Goal: Task Accomplishment & Management: Manage account settings

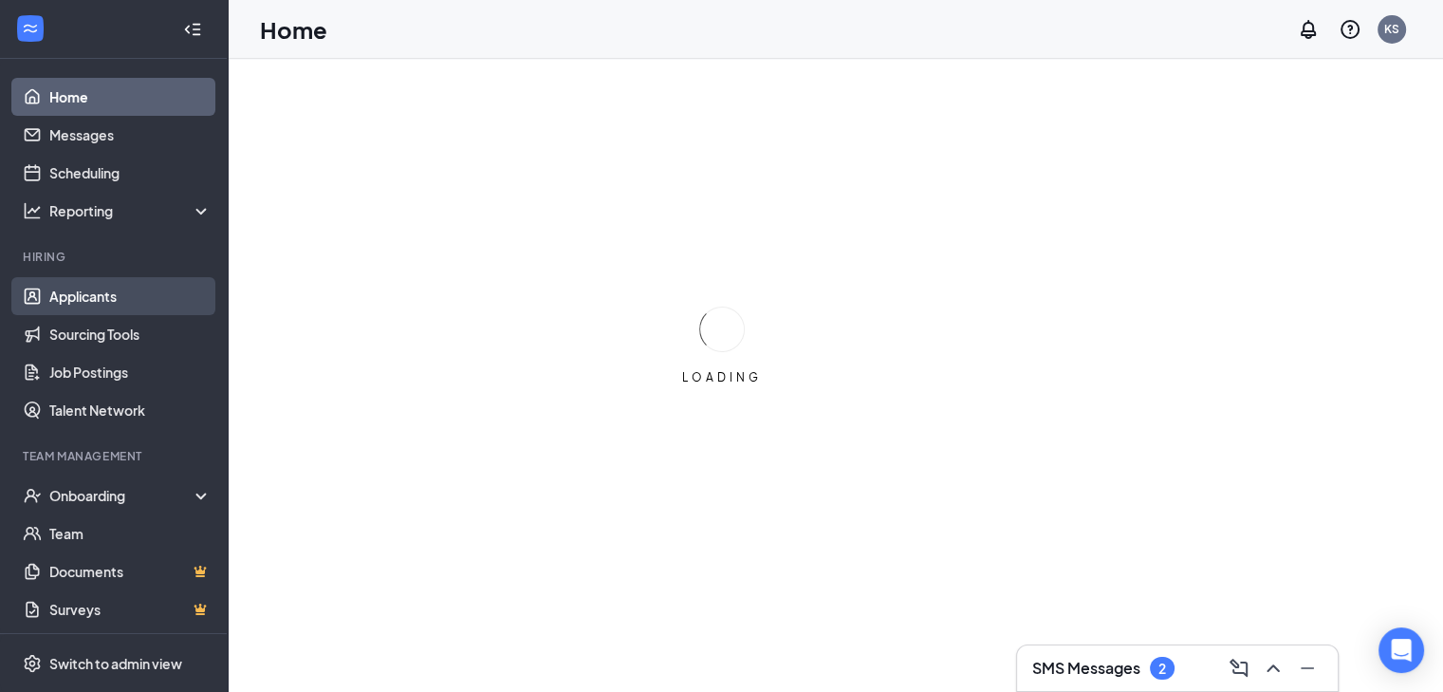
click at [94, 297] on link "Applicants" at bounding box center [130, 296] width 162 height 38
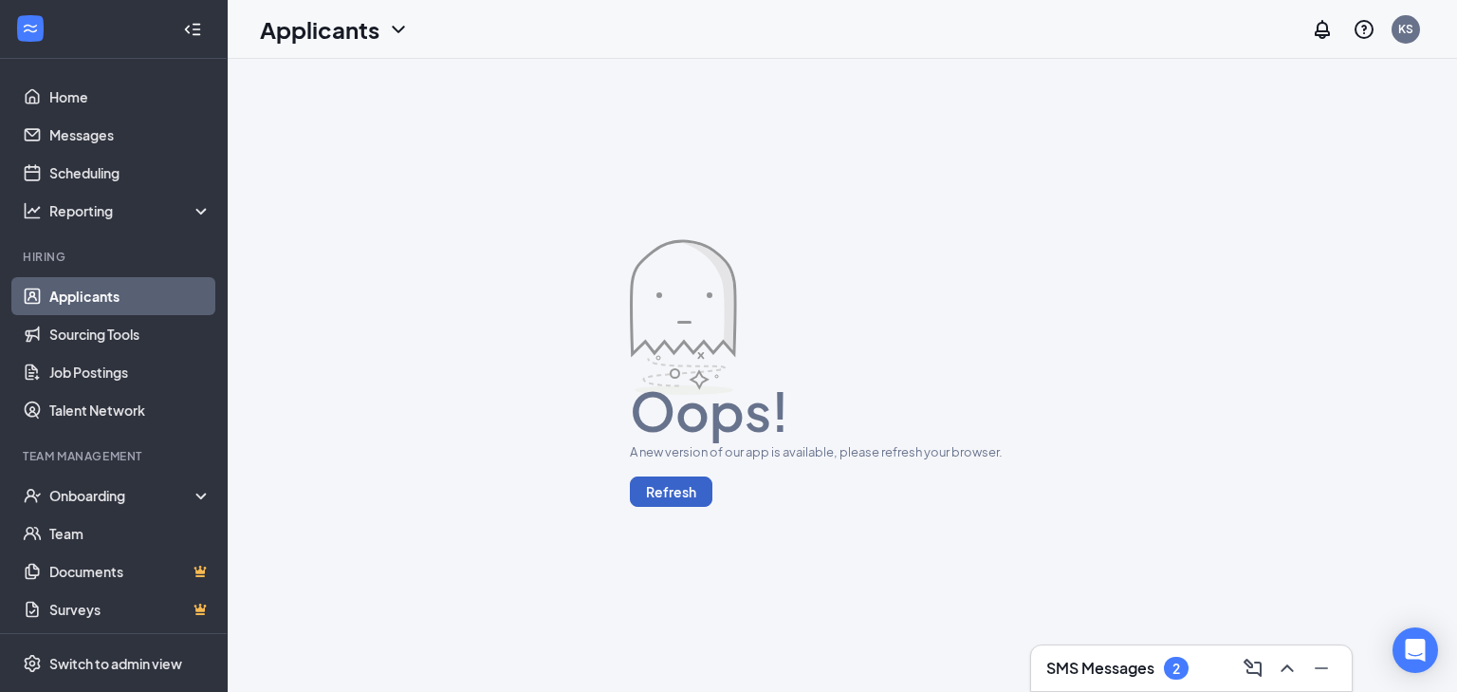
click at [689, 490] on button "Refresh" at bounding box center [671, 491] width 83 height 30
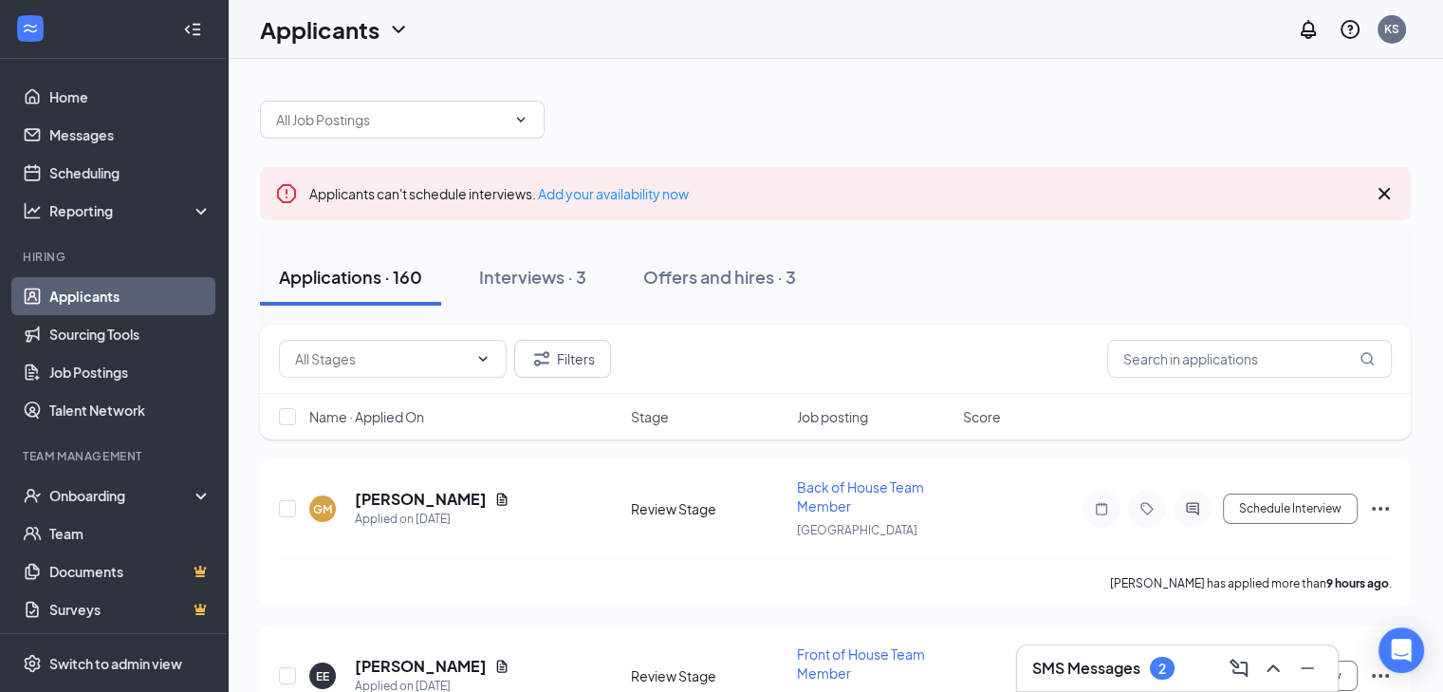
click at [1101, 667] on h3 "SMS Messages" at bounding box center [1086, 667] width 108 height 21
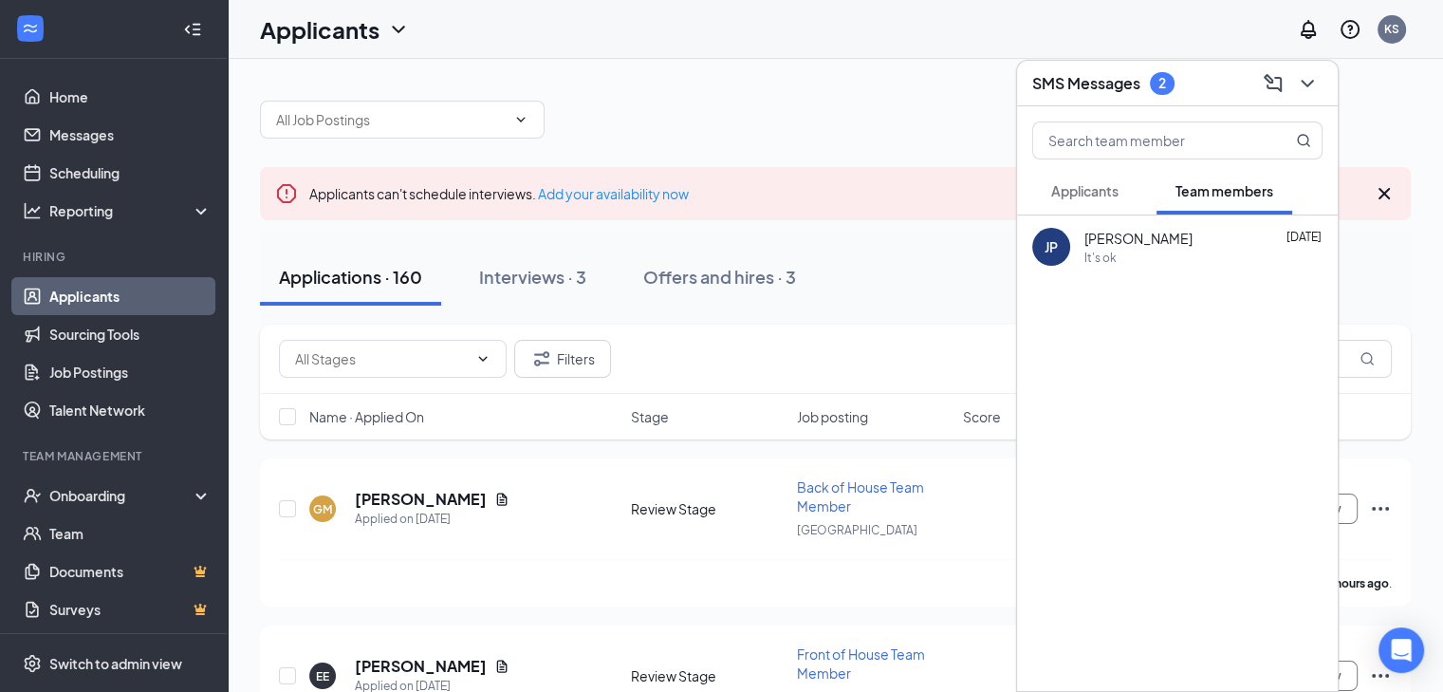
click at [1071, 190] on span "Applicants" at bounding box center [1084, 190] width 67 height 17
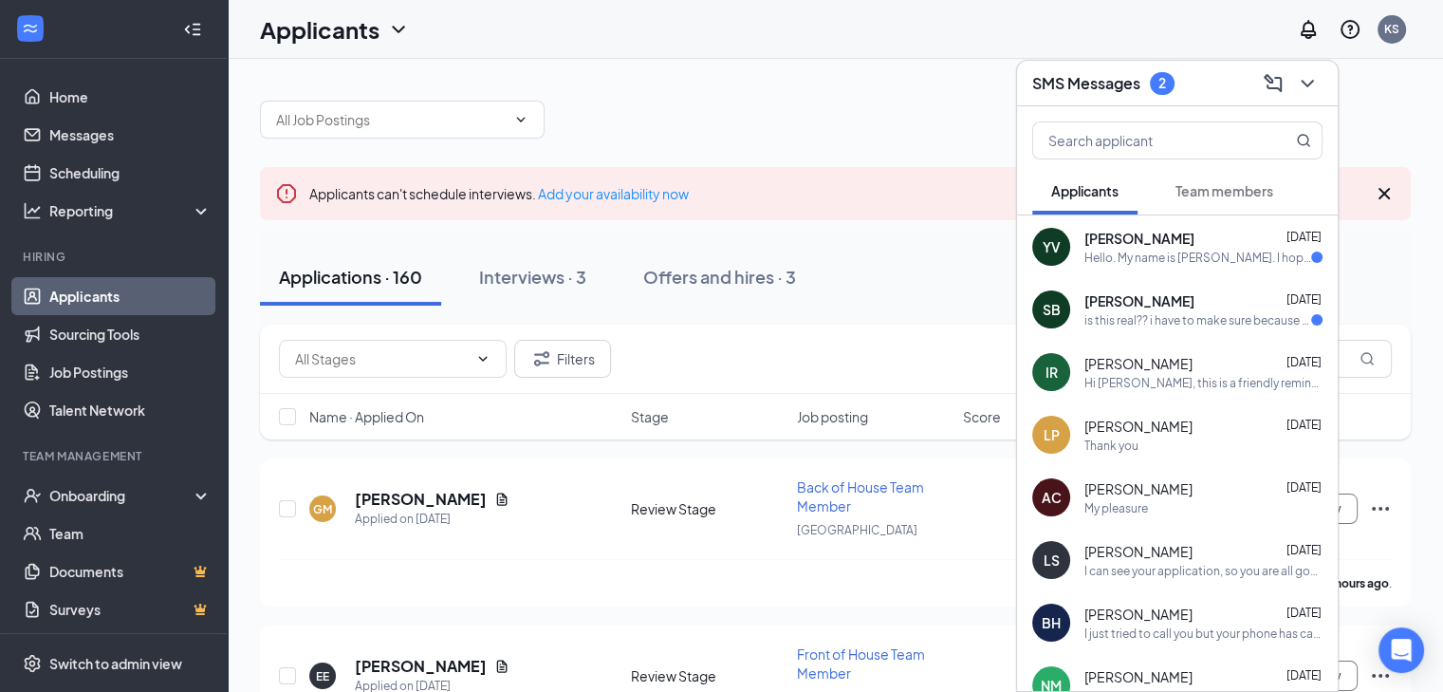
click at [1093, 308] on span "[PERSON_NAME]" at bounding box center [1139, 300] width 110 height 19
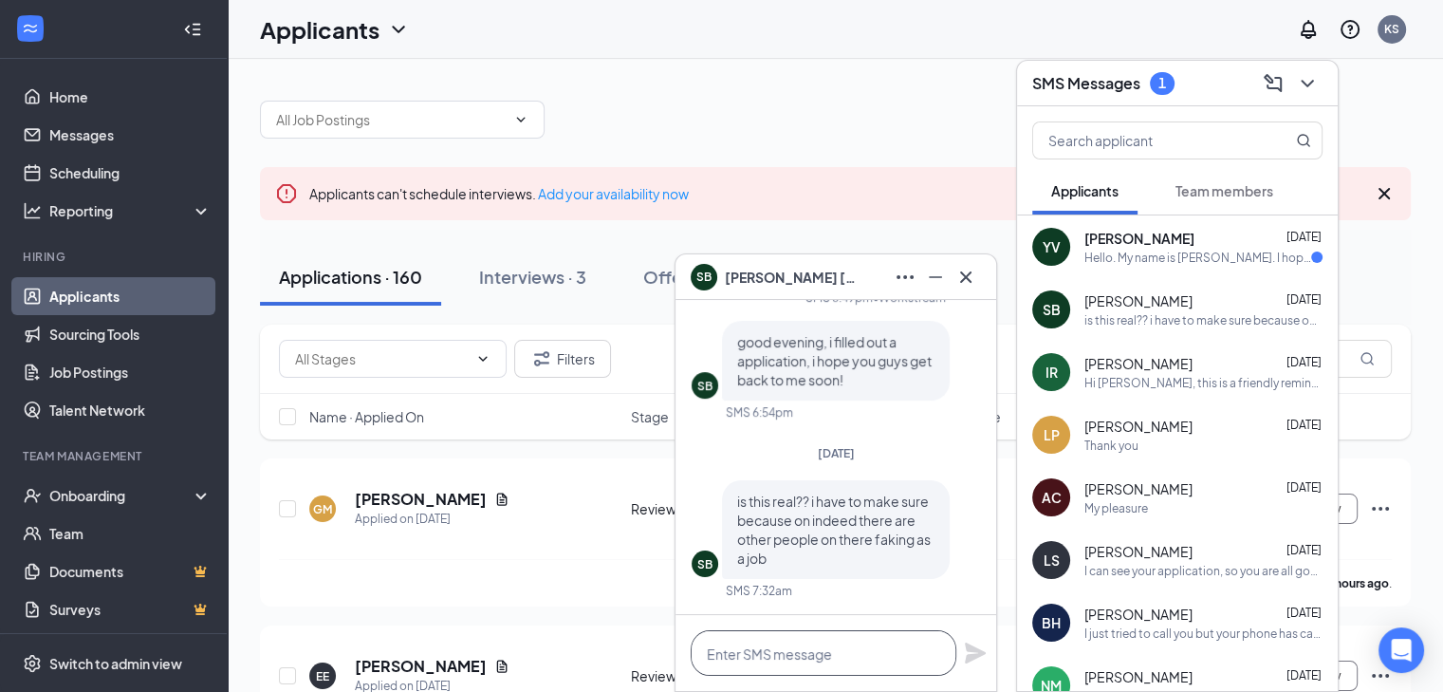
click at [780, 650] on textarea at bounding box center [824, 653] width 266 height 46
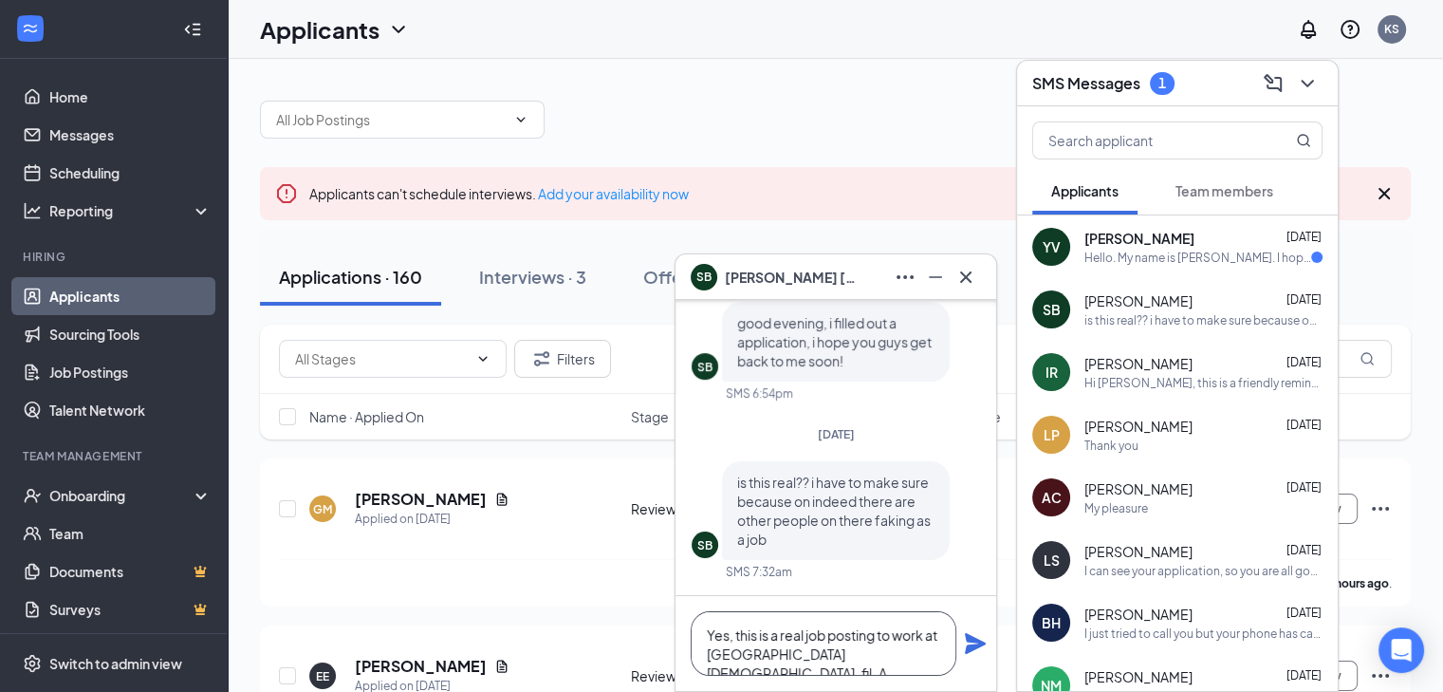
scroll to position [1, 0]
type textarea "Yes, this is a real job posting to work at Central Park Chick-fil-A"
click at [977, 643] on icon "Plane" at bounding box center [975, 643] width 23 height 23
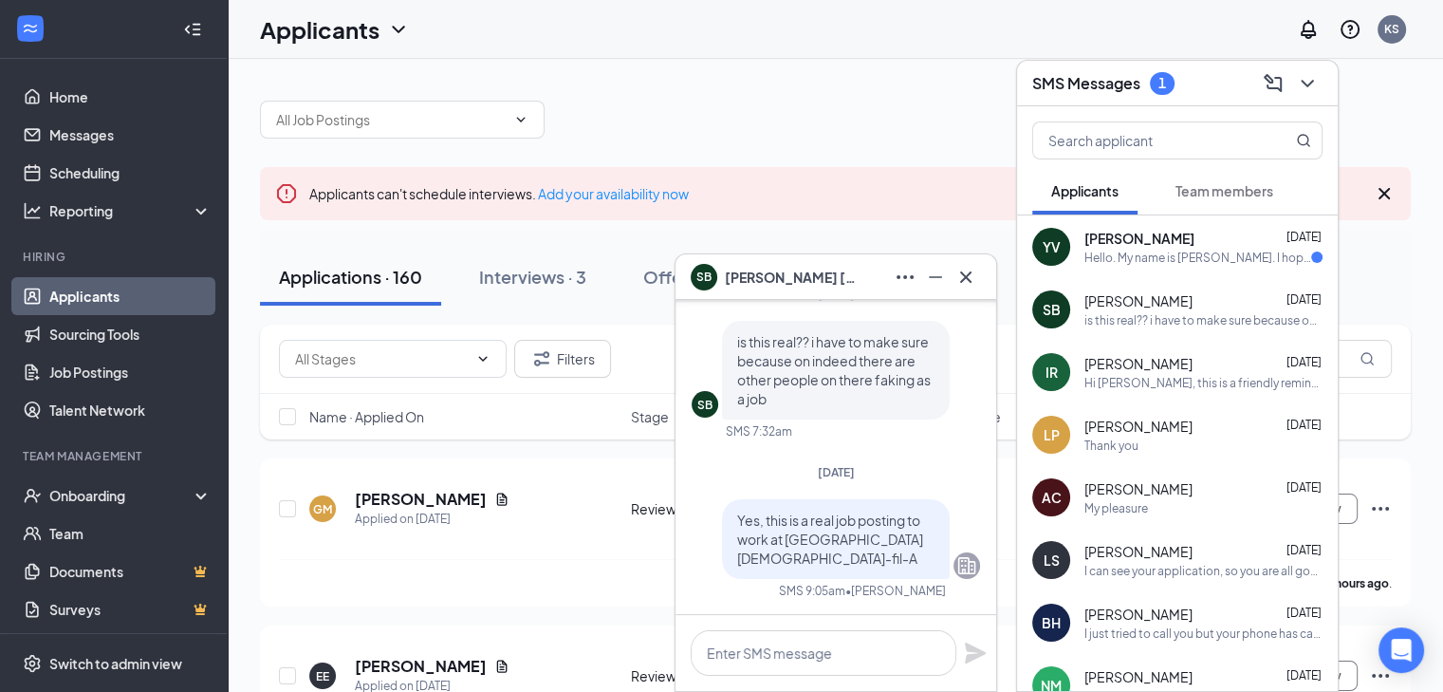
scroll to position [0, 0]
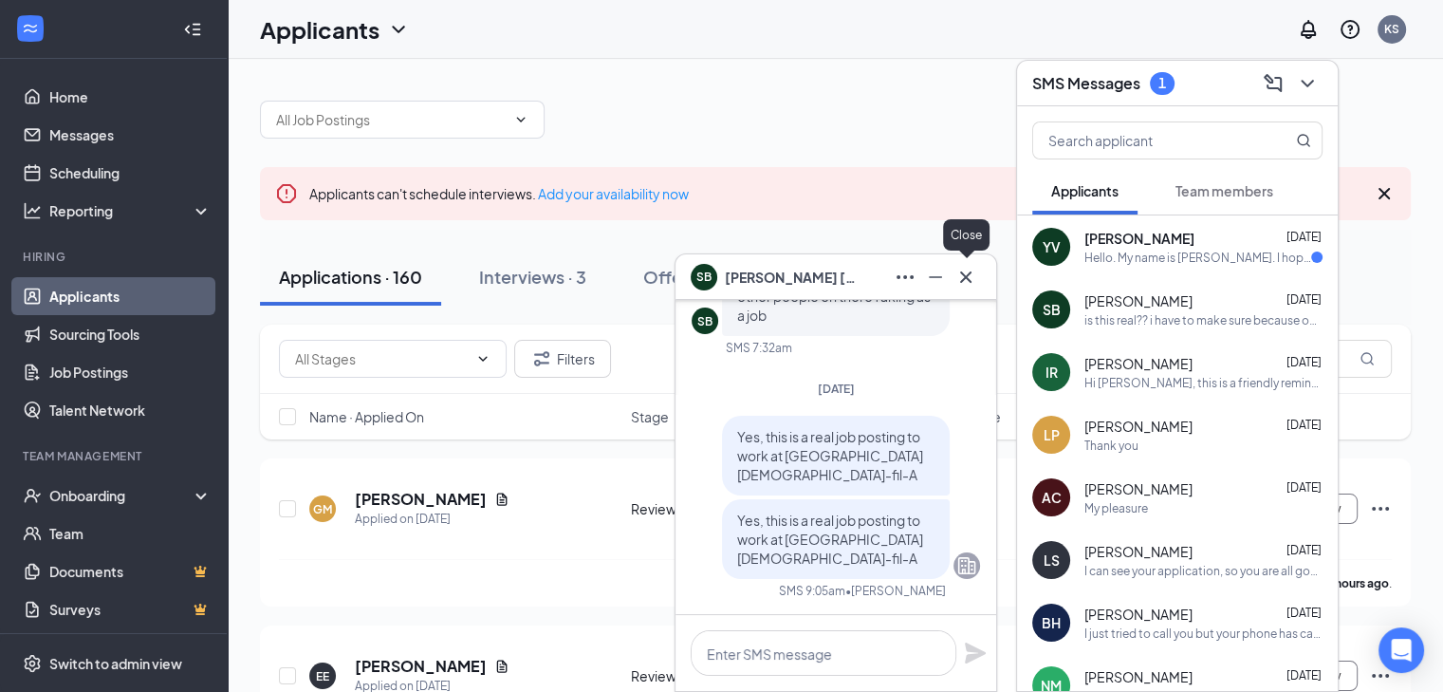
click at [970, 282] on icon "Cross" at bounding box center [965, 275] width 11 height 11
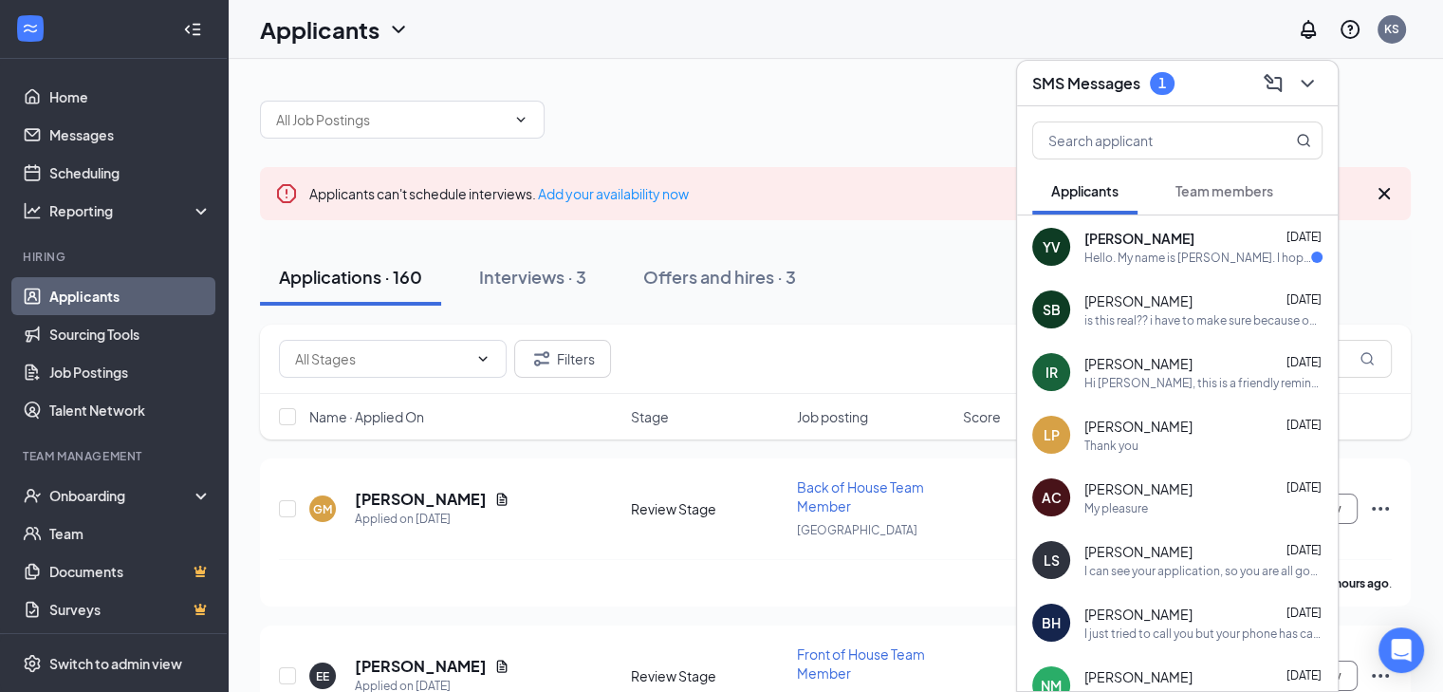
click at [1102, 258] on div "Hello. My name is Yanina Villogas. I hope this message finds you well. I recent…" at bounding box center [1197, 258] width 227 height 16
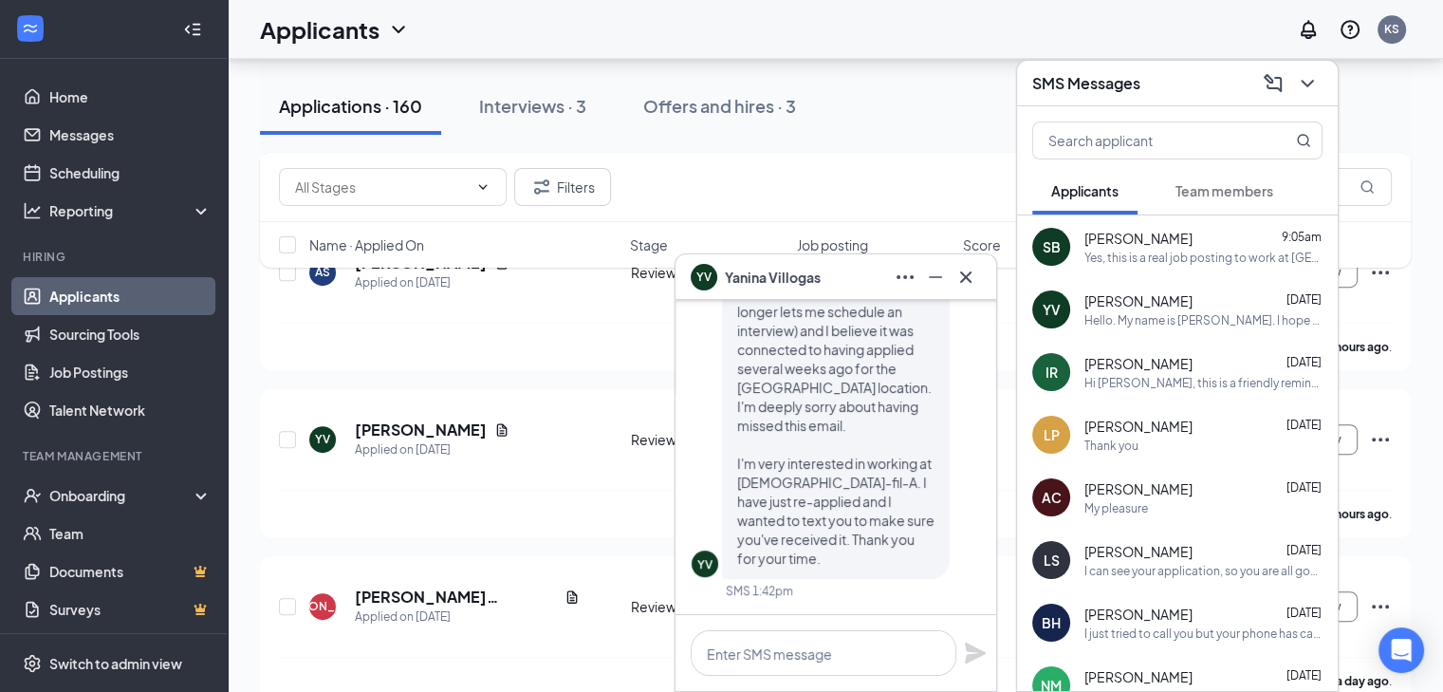
scroll to position [909, 0]
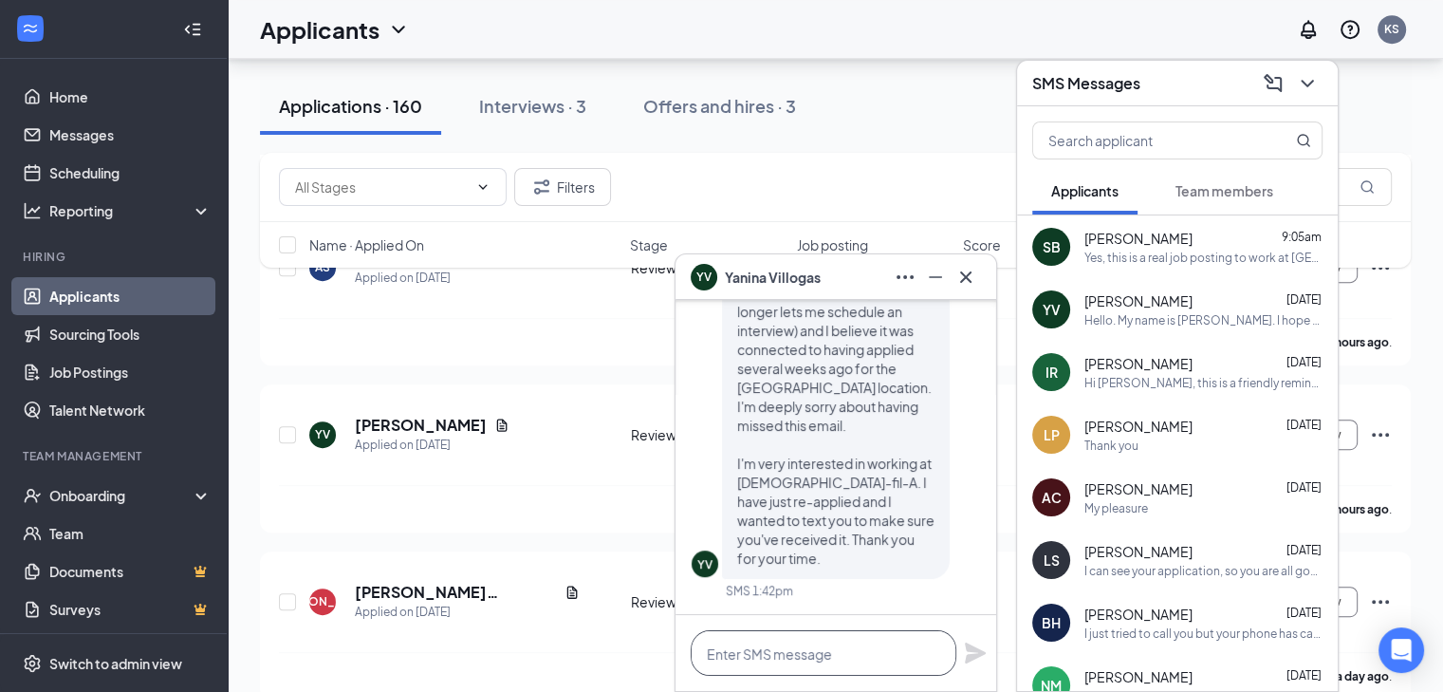
click at [775, 652] on textarea at bounding box center [824, 653] width 266 height 46
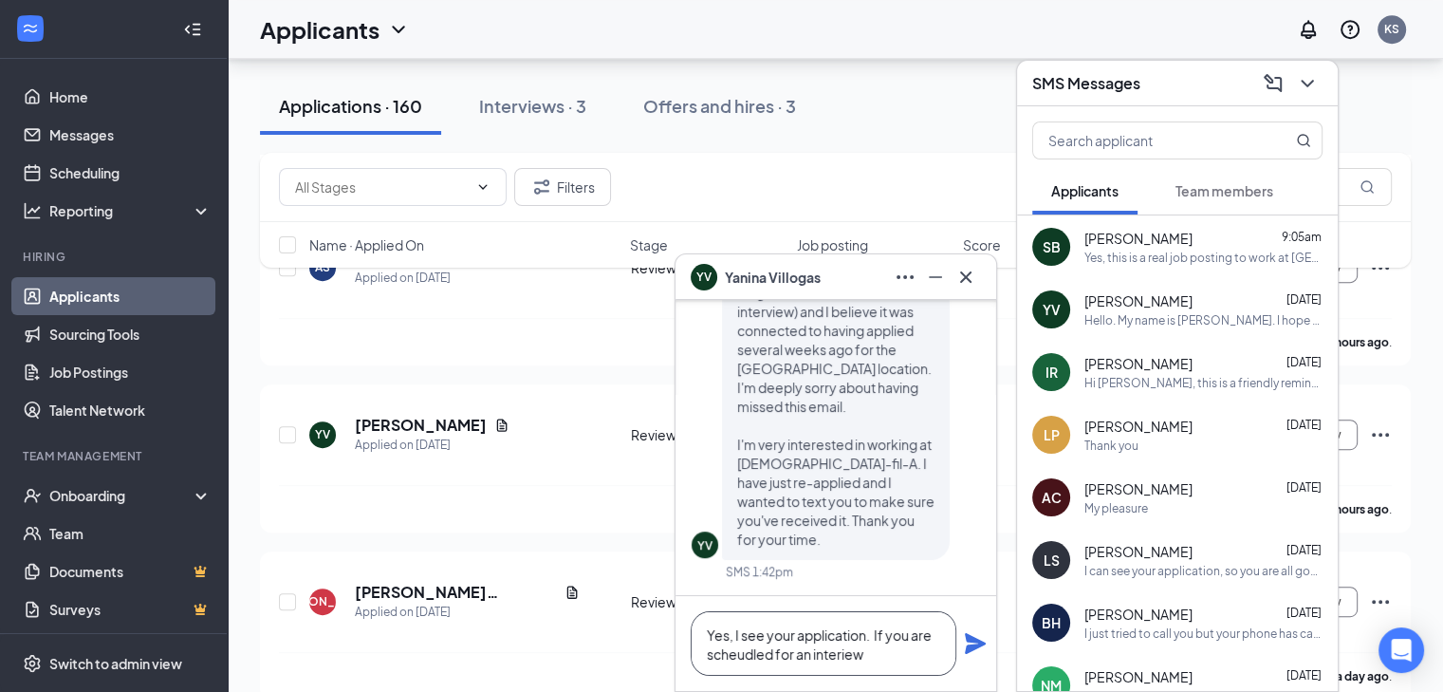
click at [751, 657] on textarea "Yes, I see your application. If you are scheudled for an interiew" at bounding box center [824, 643] width 266 height 65
click at [896, 658] on textarea "Yes, I see your application. If you are scheduled for an interiew" at bounding box center [824, 643] width 266 height 65
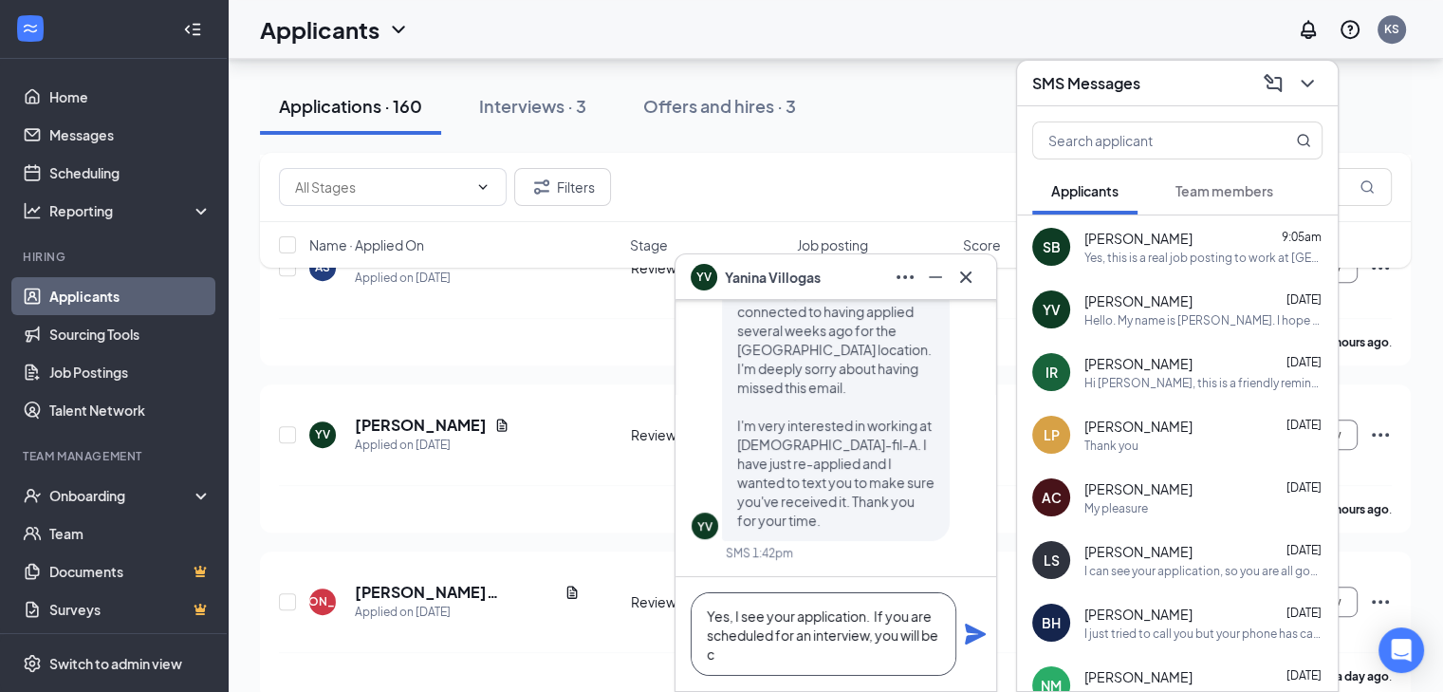
click at [733, 657] on textarea "Yes, I see your application. If you are scheduled for an interview, you will be…" at bounding box center [824, 633] width 266 height 83
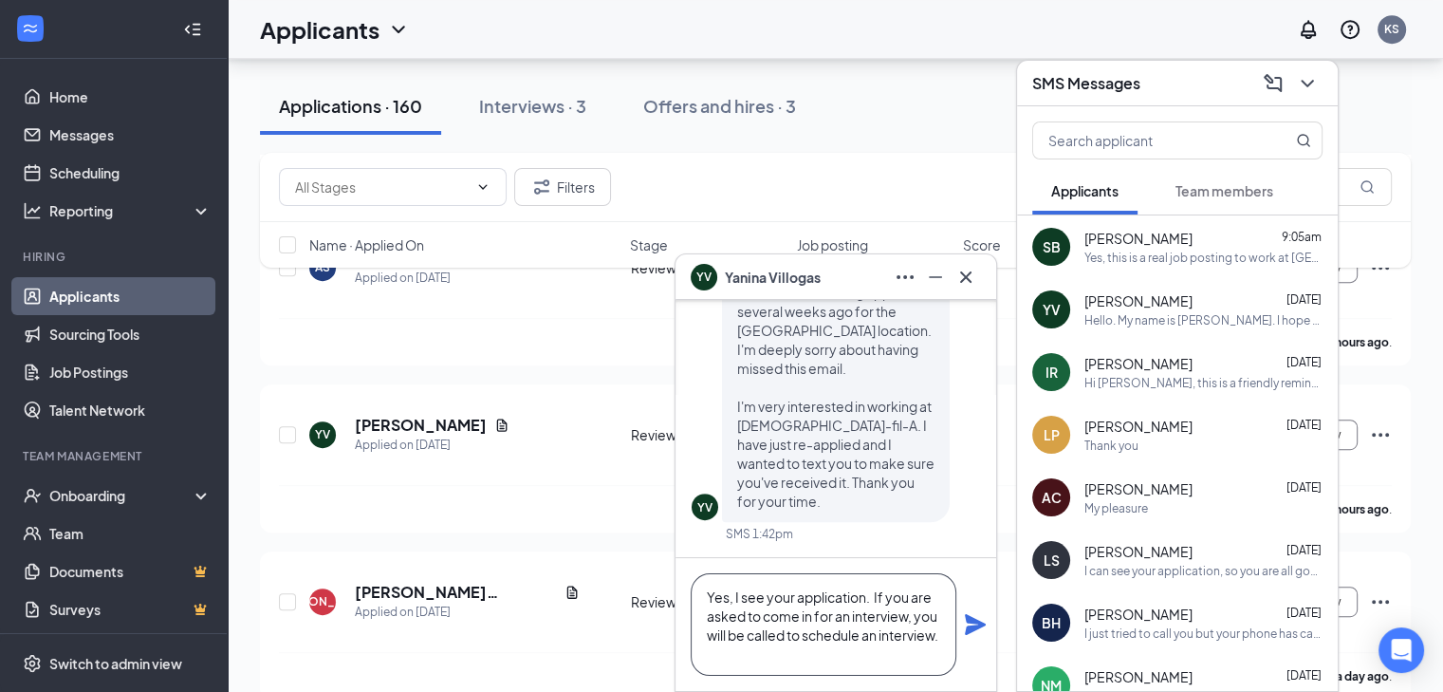
type textarea "Yes, I see your application. If you are asked to come in for an interview, you …"
click at [973, 623] on icon "Plane" at bounding box center [975, 624] width 21 height 21
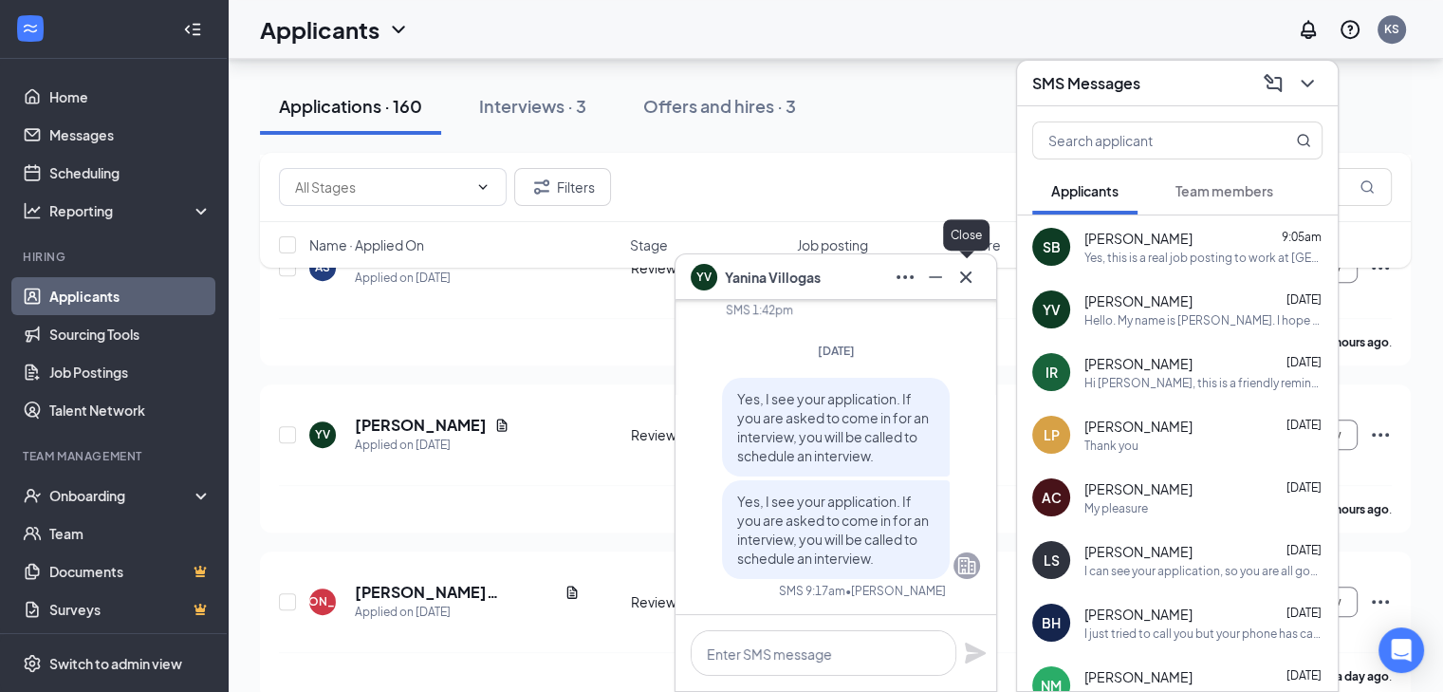
click at [970, 269] on icon "Cross" at bounding box center [965, 277] width 23 height 23
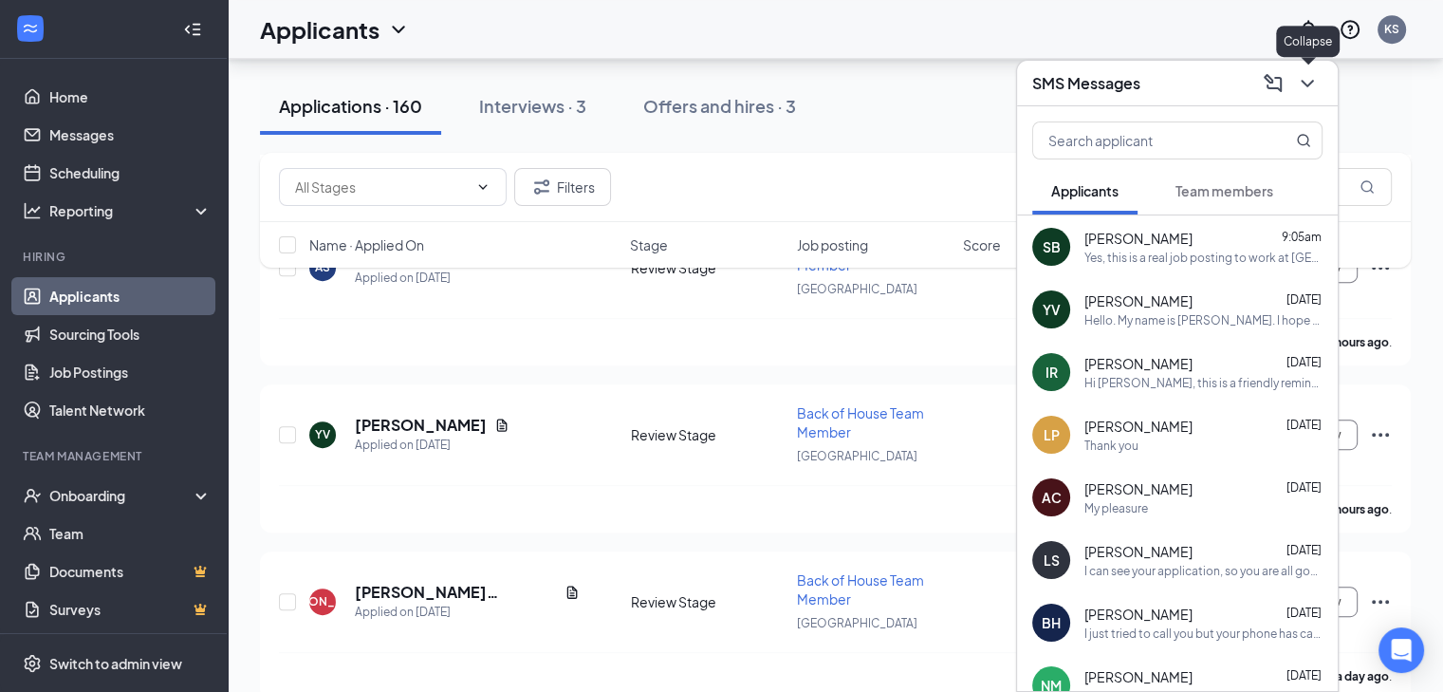
click at [1305, 89] on icon "ChevronDown" at bounding box center [1307, 83] width 23 height 23
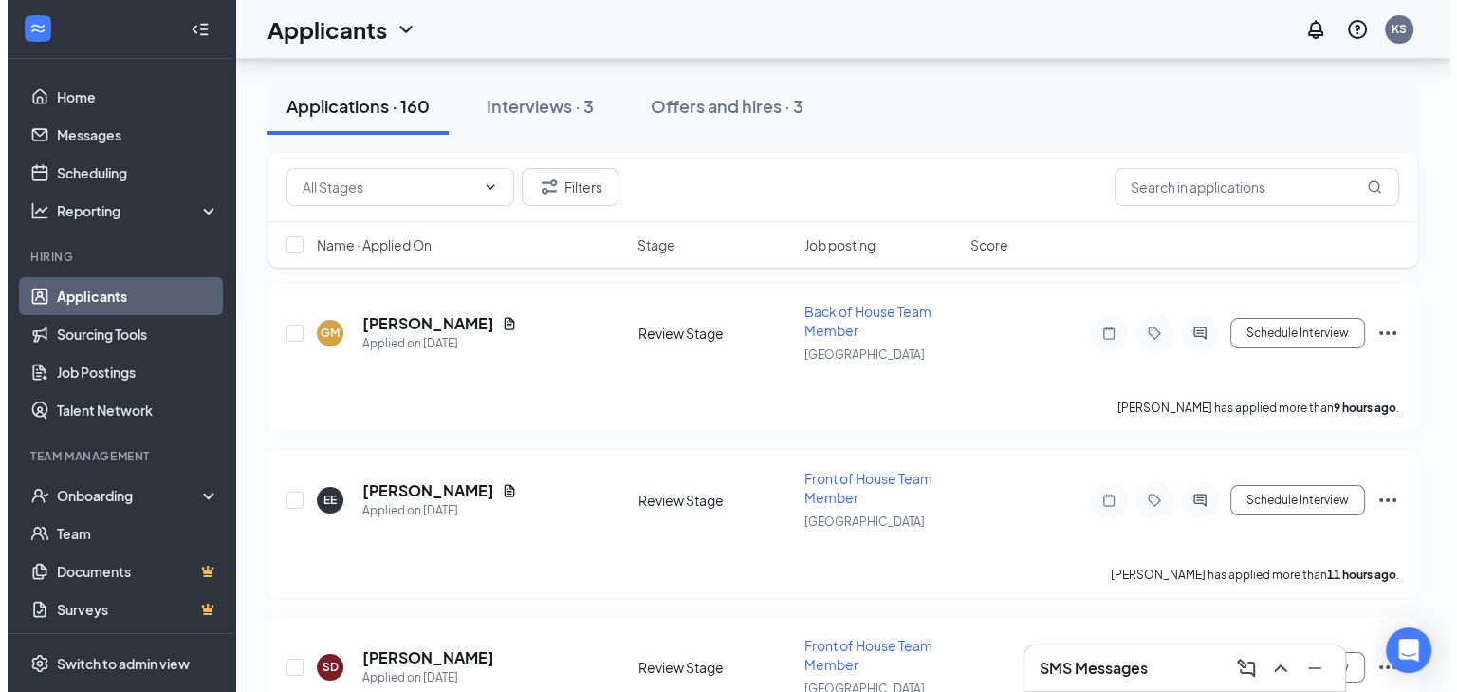
scroll to position [177, 0]
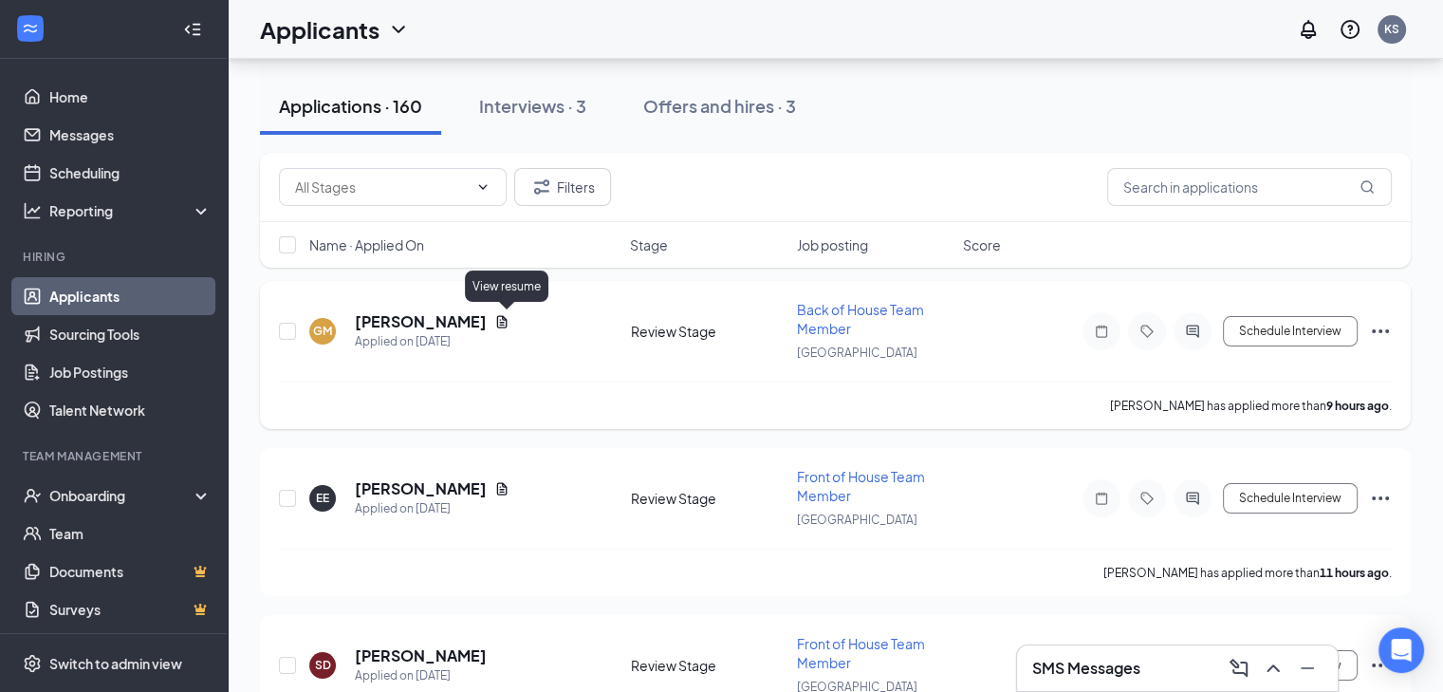
click at [508, 316] on icon "Document" at bounding box center [502, 321] width 10 height 12
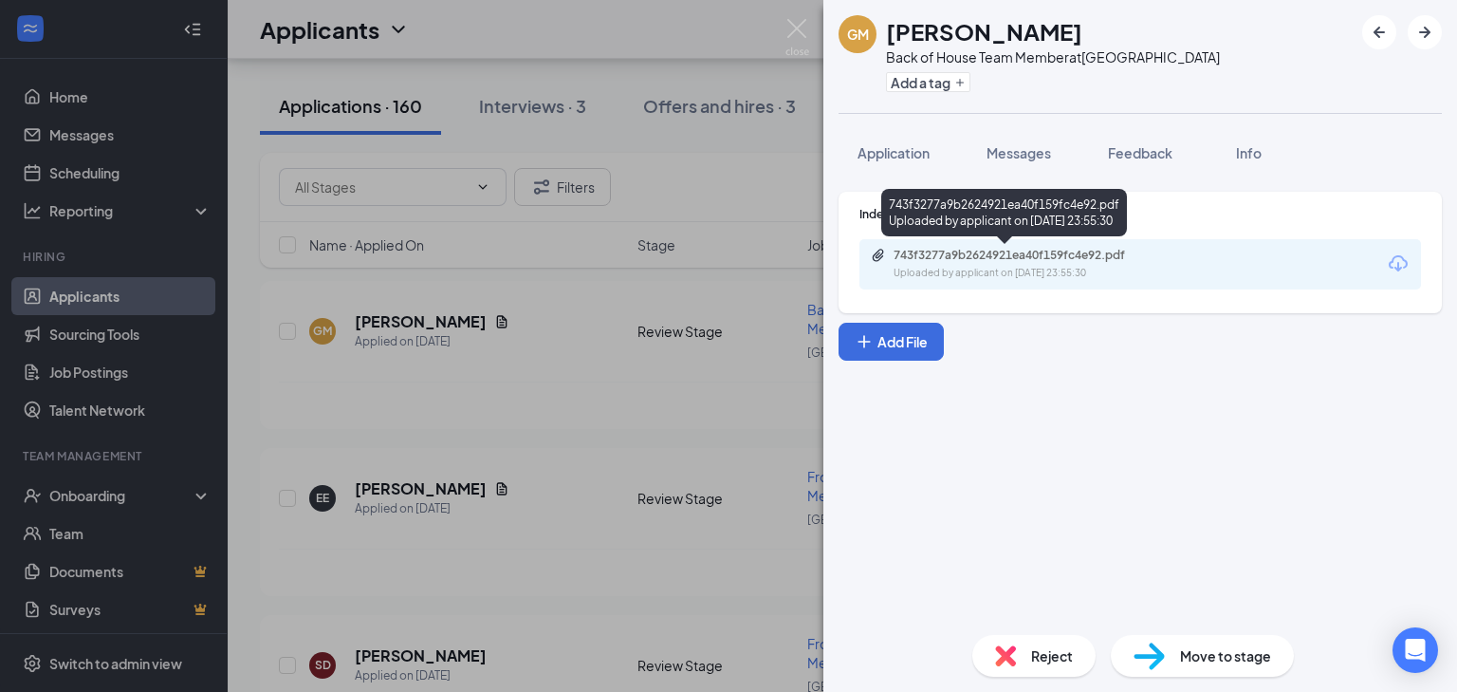
click at [1160, 250] on div "743f3277a9b2624921ea40f159fc4e92.pdf" at bounding box center [1024, 255] width 307 height 15
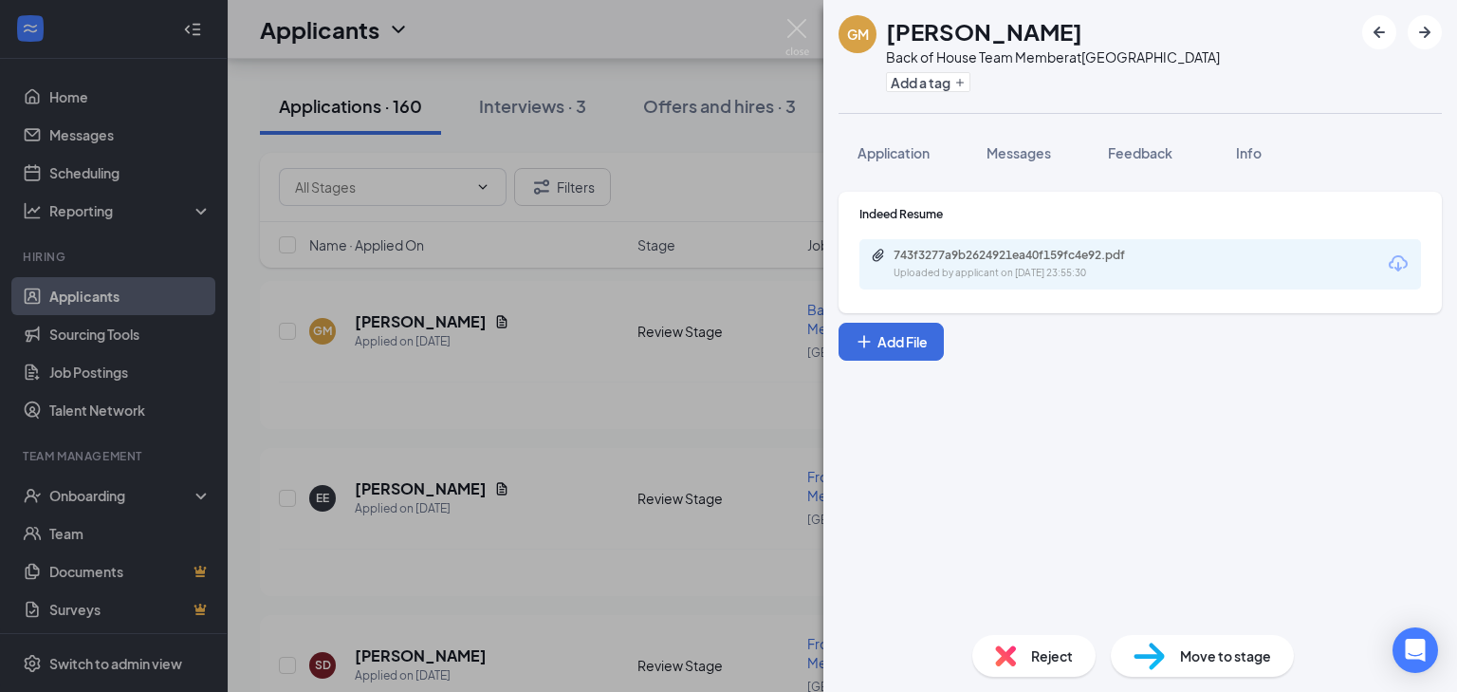
click at [446, 320] on div "GM guiyermo martinez Back of House Team Member at Central Park Add a tag Applic…" at bounding box center [728, 346] width 1457 height 692
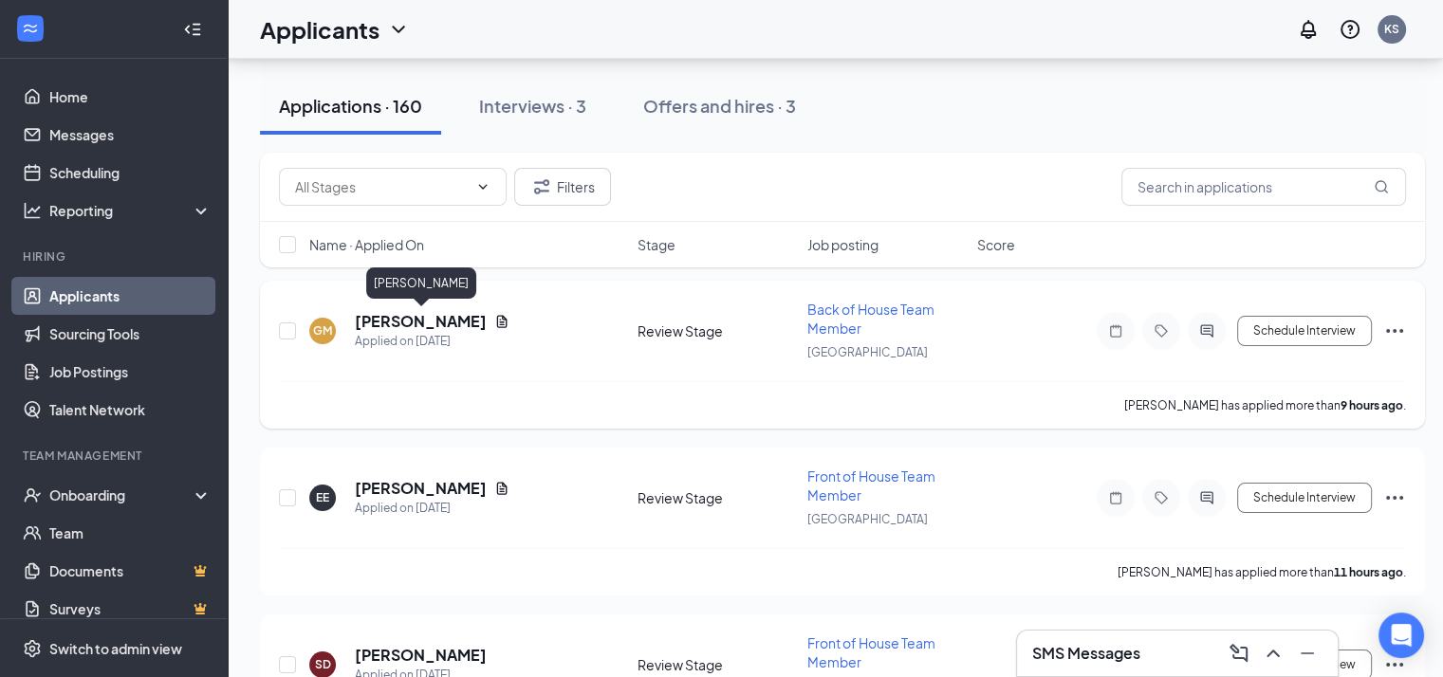
click at [397, 318] on h5 "guiyermo martinez" at bounding box center [421, 321] width 132 height 21
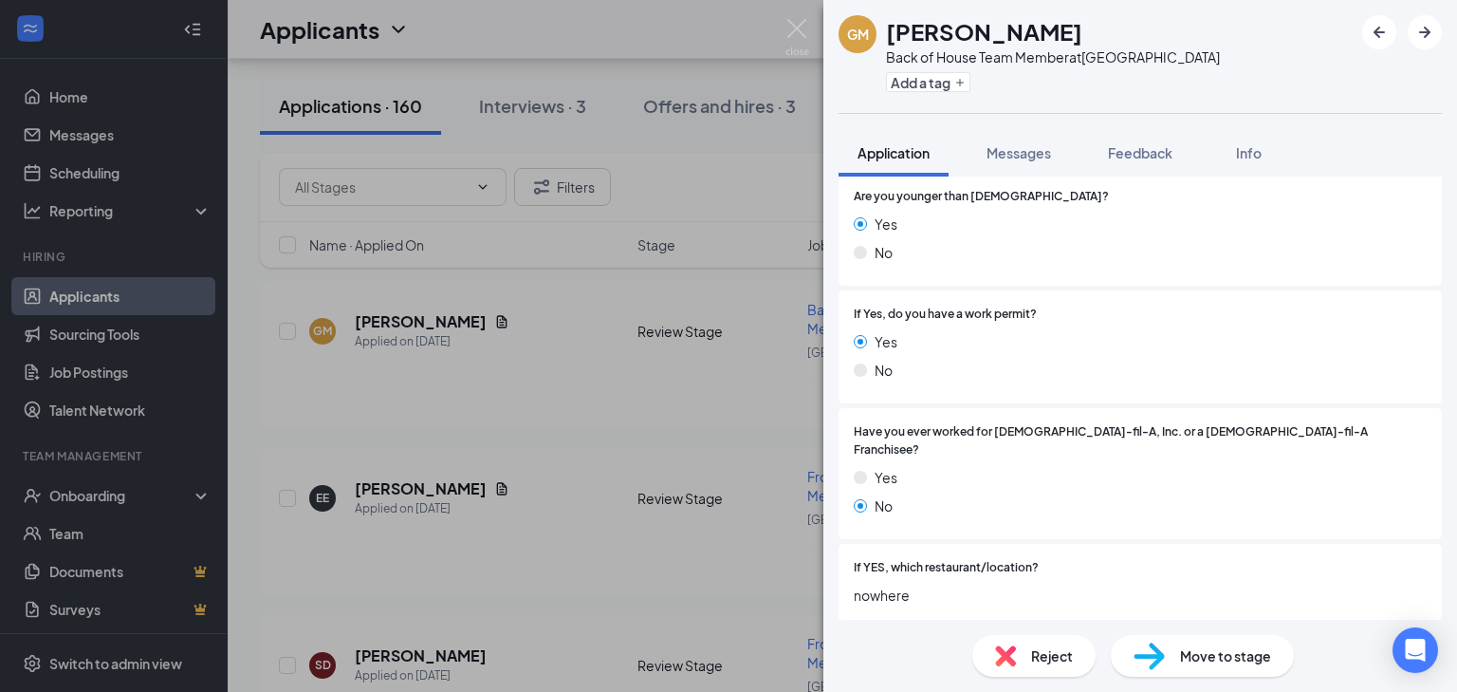
scroll to position [202, 0]
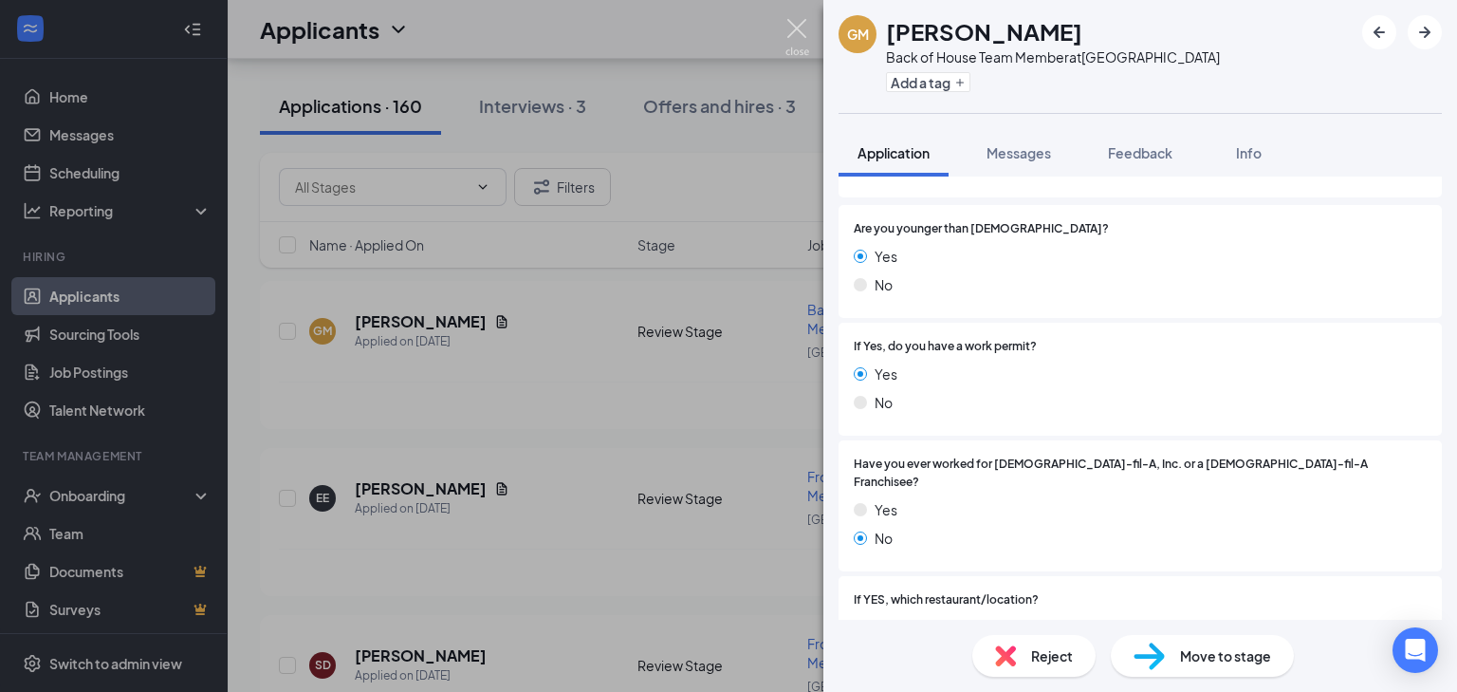
click at [800, 24] on img at bounding box center [798, 37] width 24 height 37
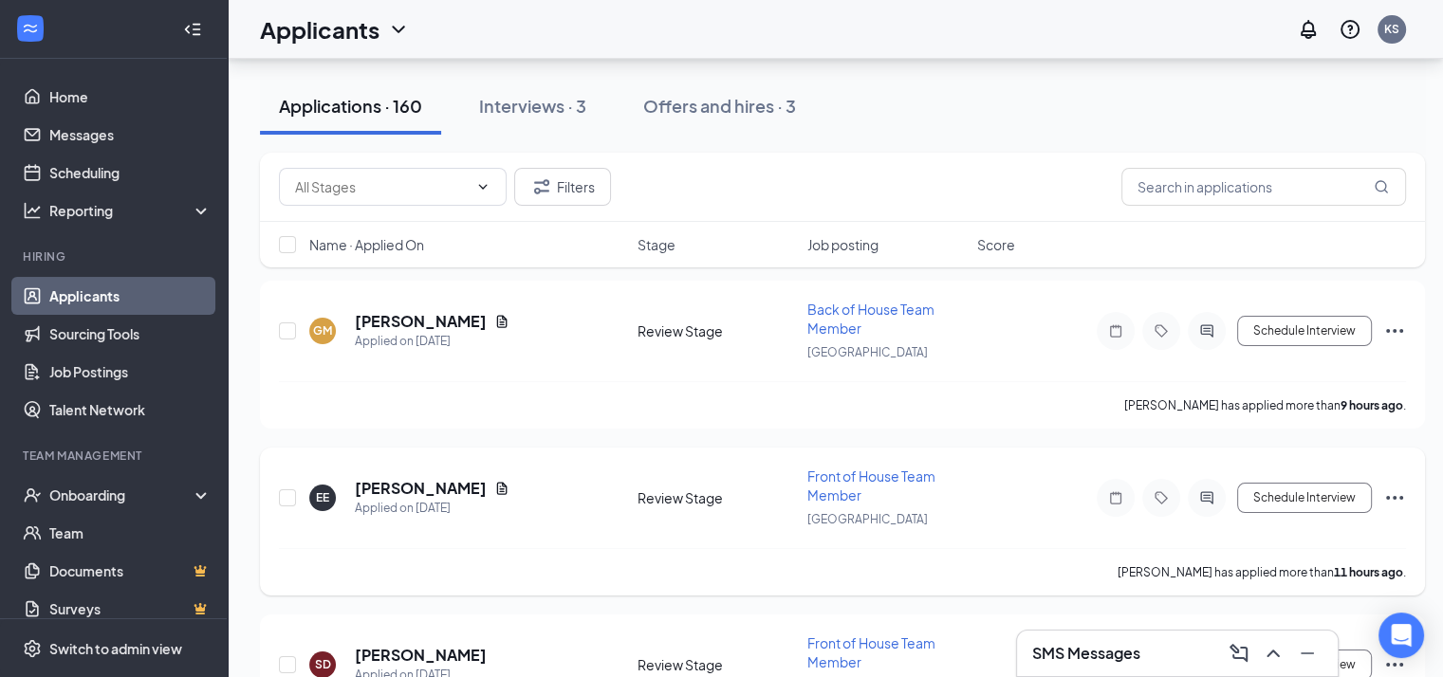
click at [442, 486] on h5 "EMILY ESCOBAR" at bounding box center [421, 488] width 132 height 21
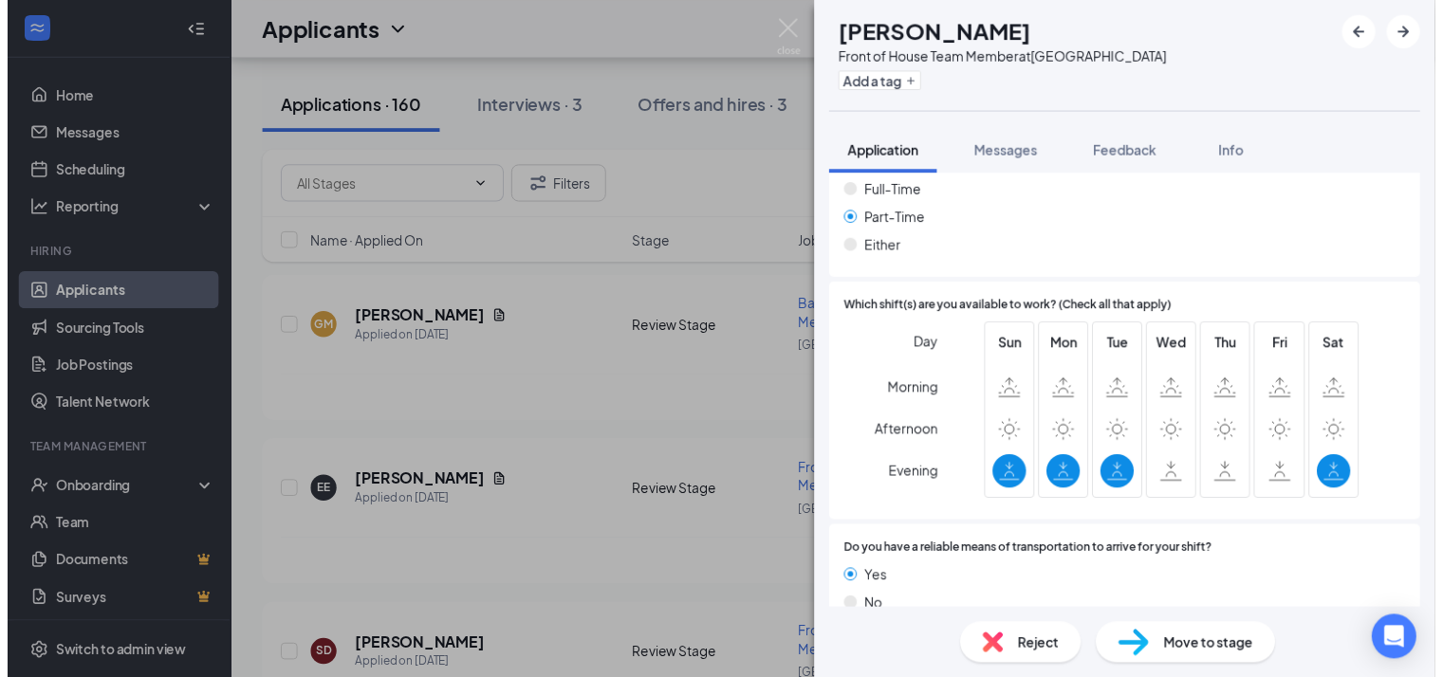
scroll to position [1079, 0]
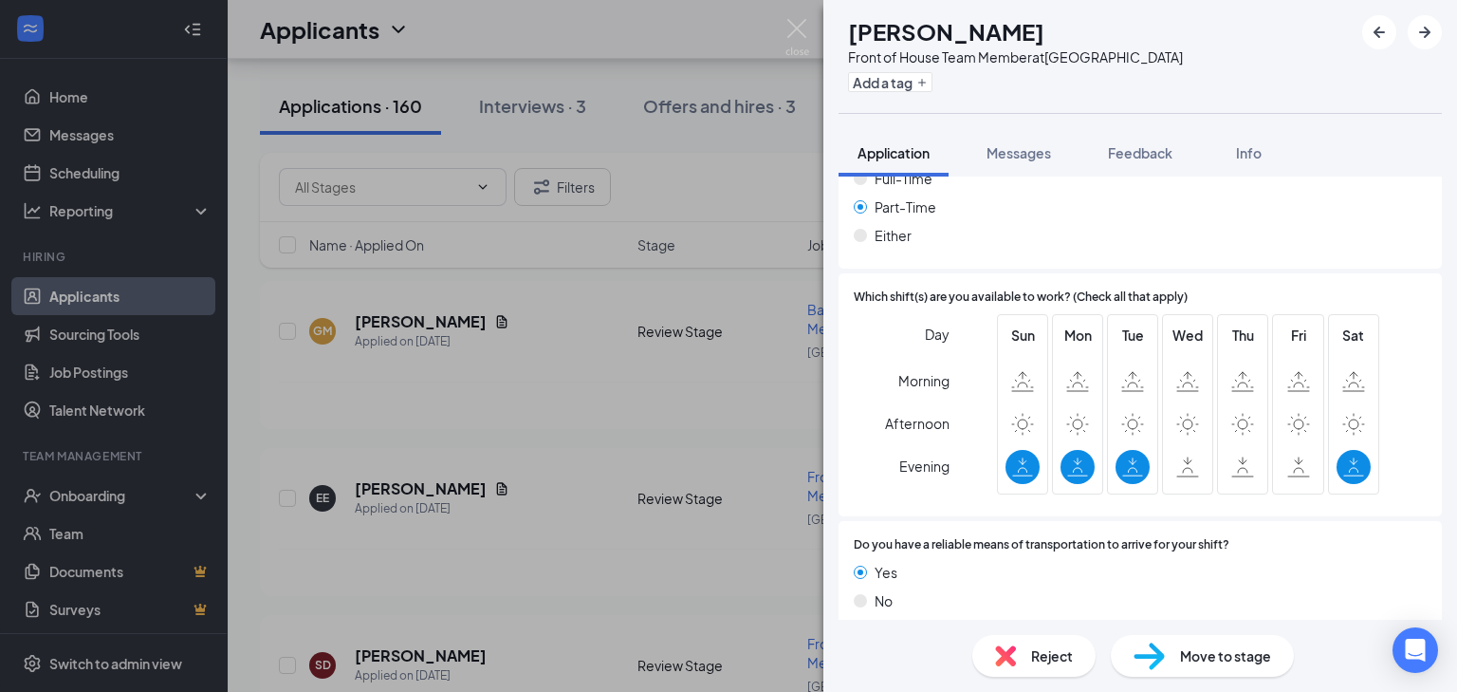
click at [668, 521] on div "EE EMILY ESCOBAR Front of House Team Member at Central Park Add a tag Applicati…" at bounding box center [728, 346] width 1457 height 692
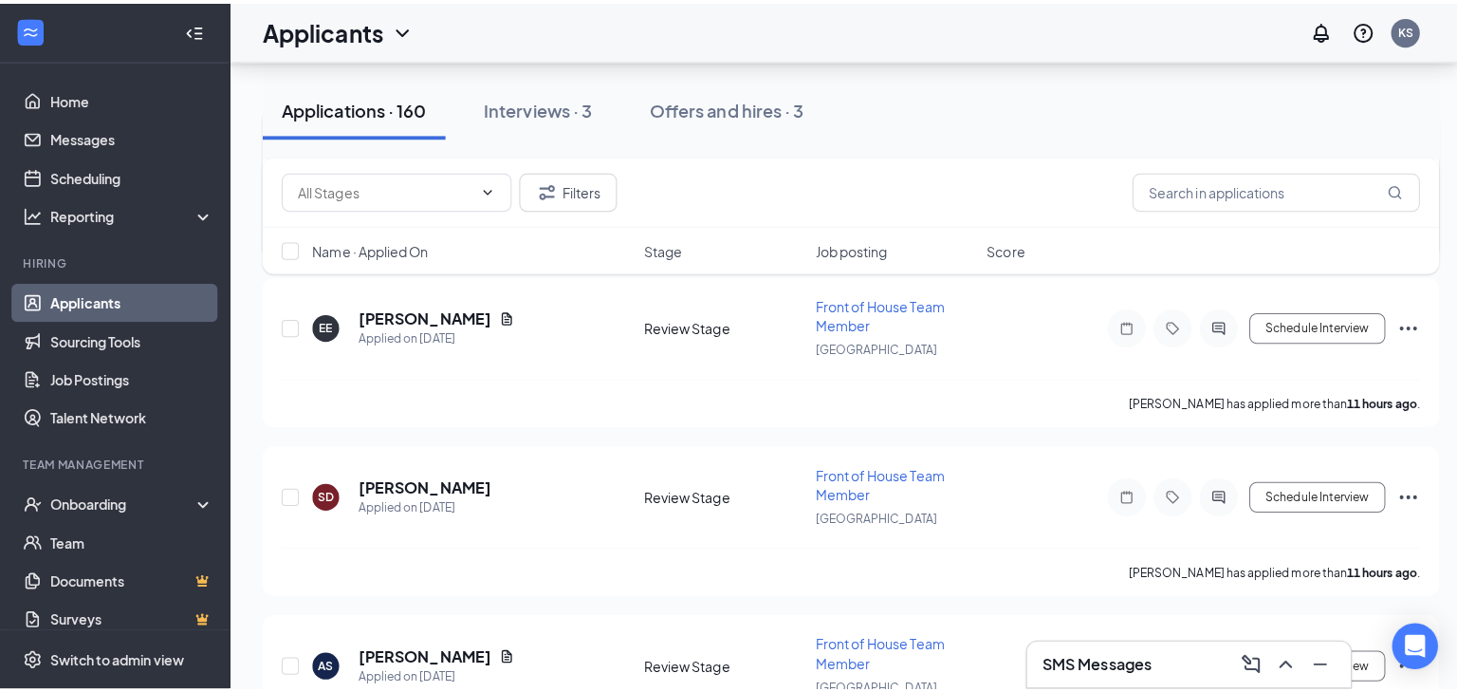
scroll to position [409, 0]
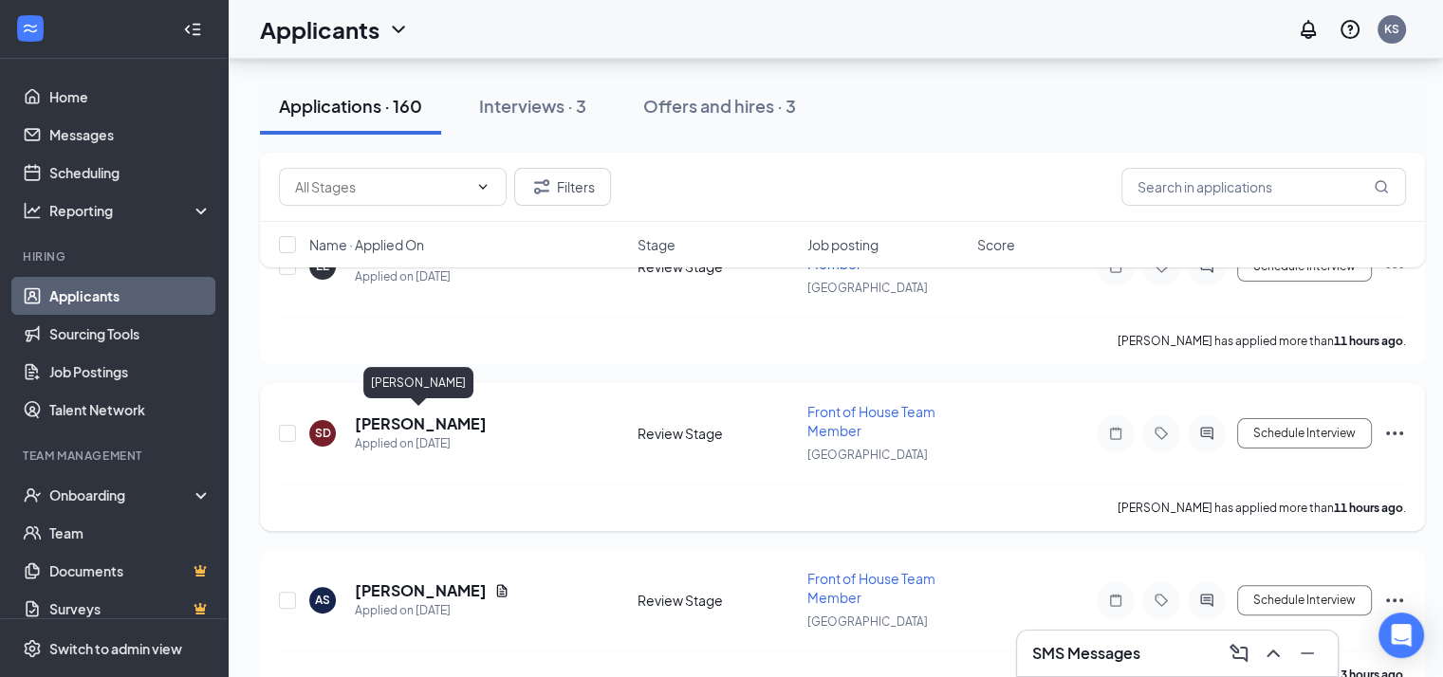
click at [456, 418] on h5 "Shanell Durham" at bounding box center [421, 424] width 132 height 21
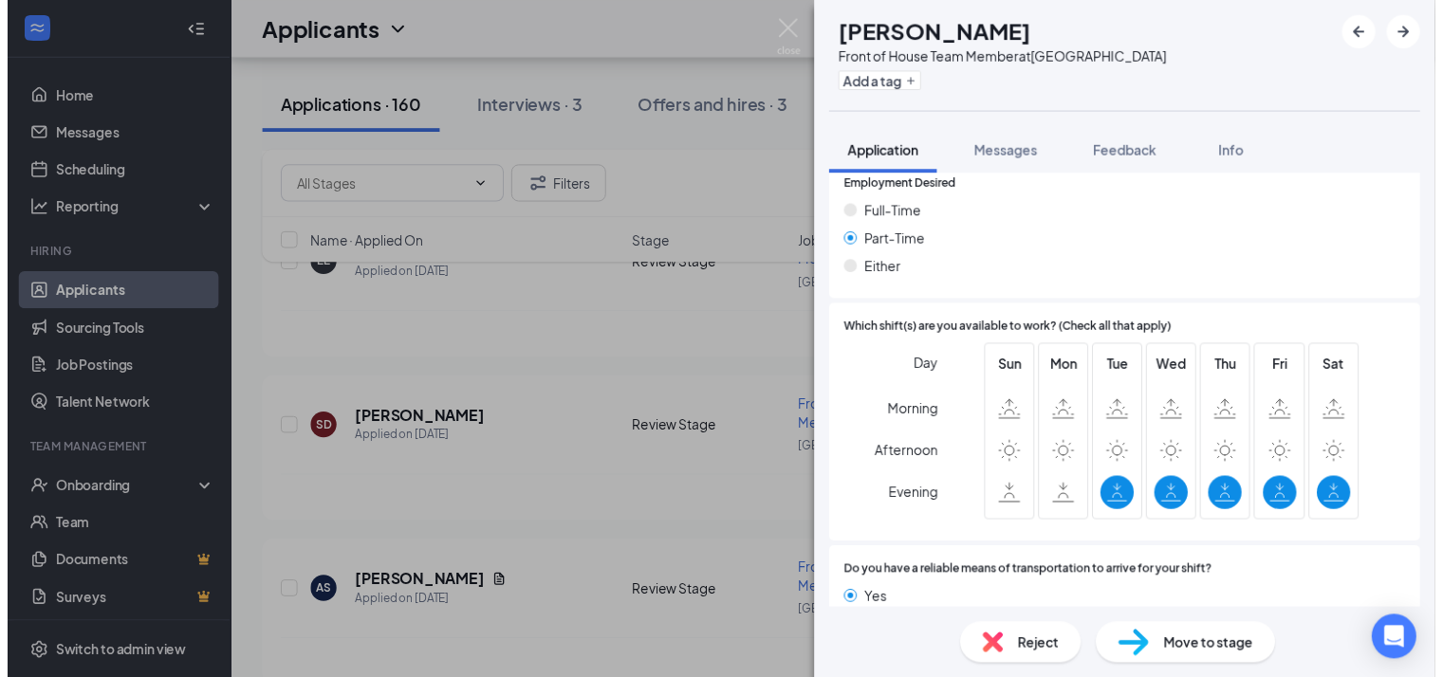
scroll to position [1058, 0]
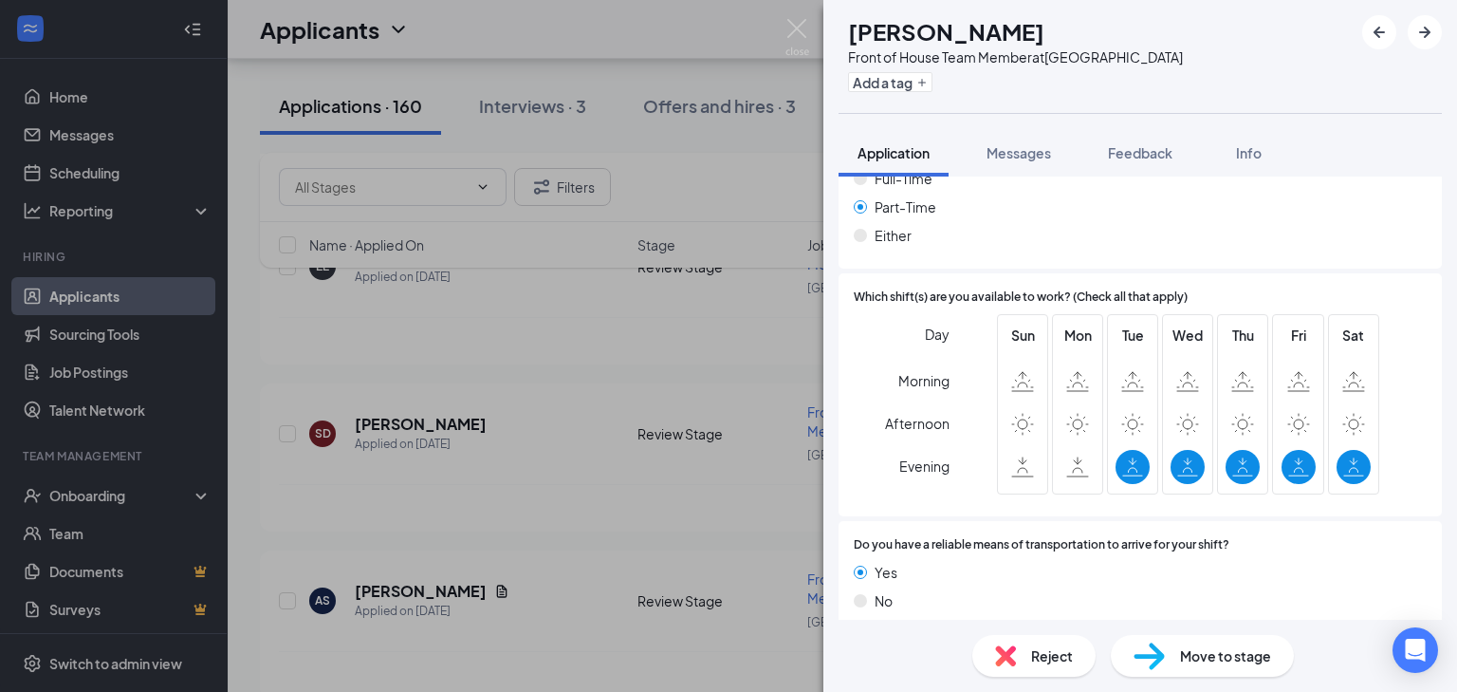
click at [556, 472] on div "SD Shanell Durham Front of House Team Member at Central Park Add a tag Applicat…" at bounding box center [728, 346] width 1457 height 692
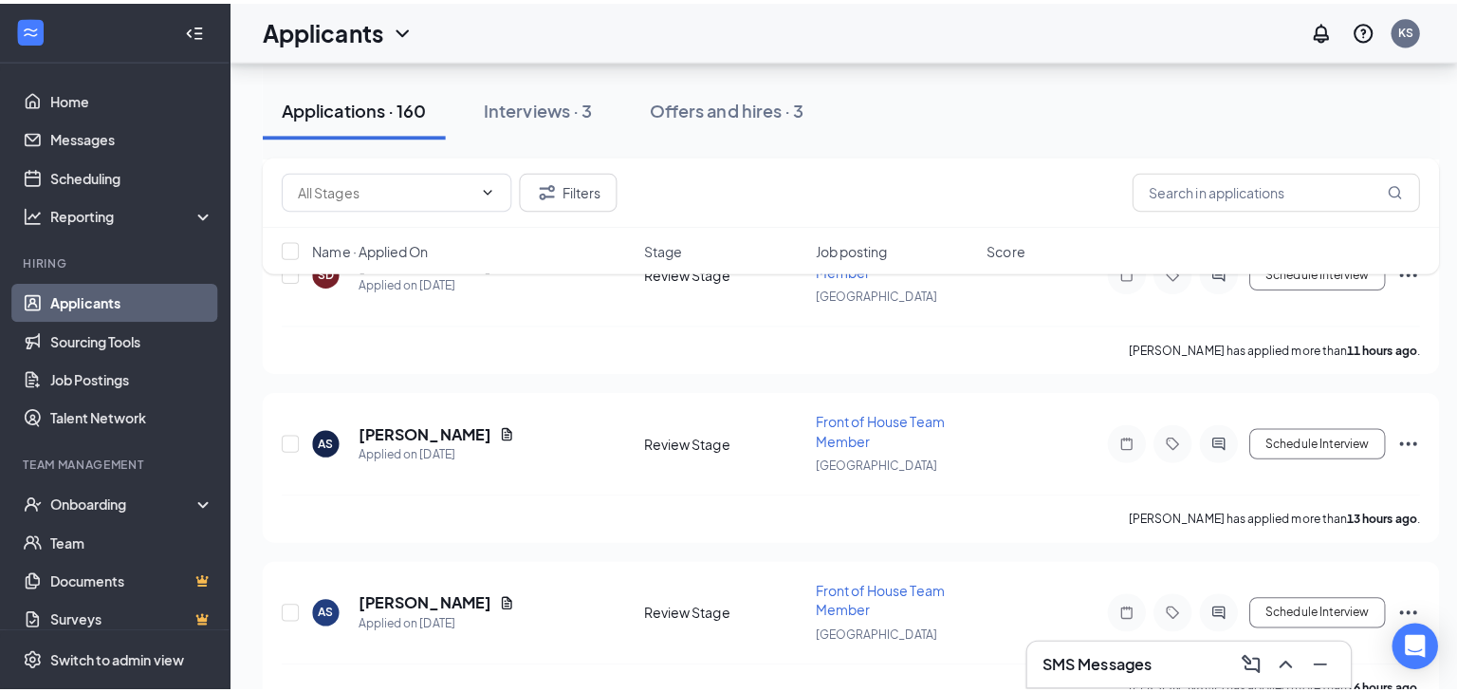
scroll to position [582, 0]
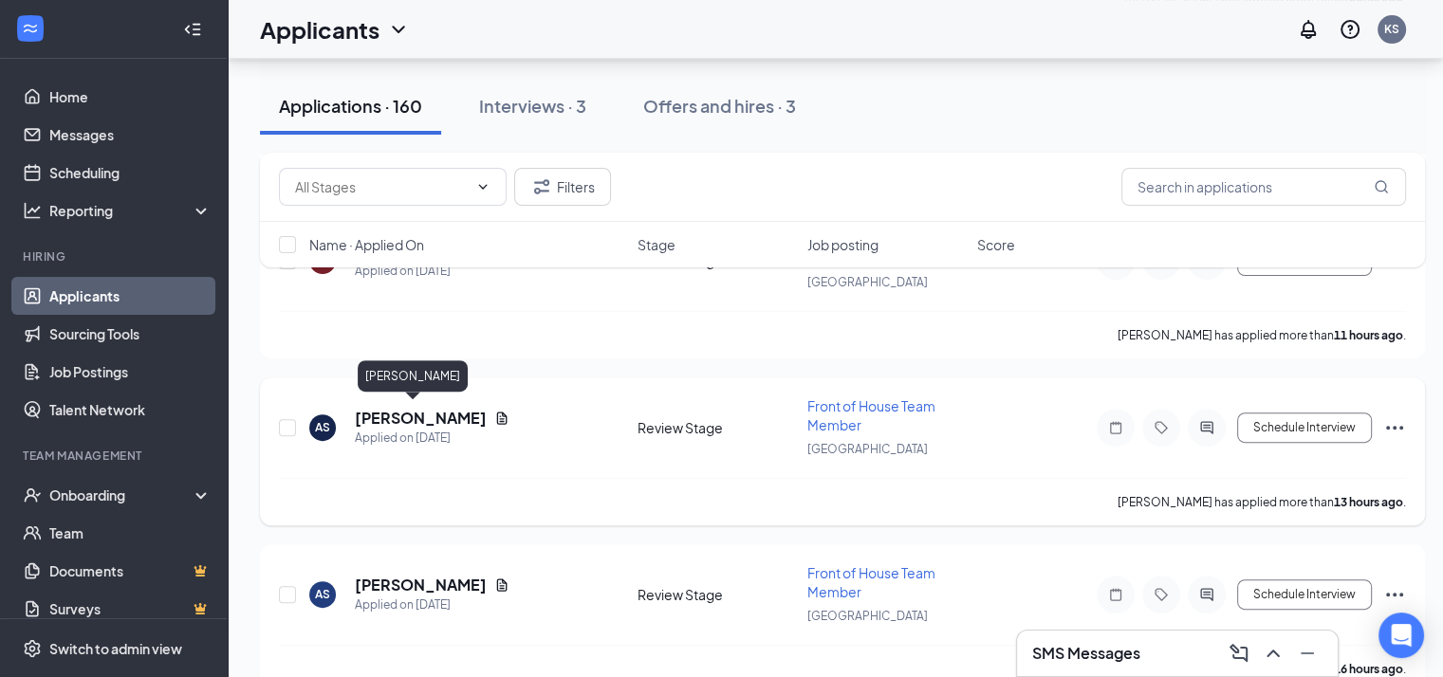
click at [400, 417] on h5 "Aden Srey" at bounding box center [421, 418] width 132 height 21
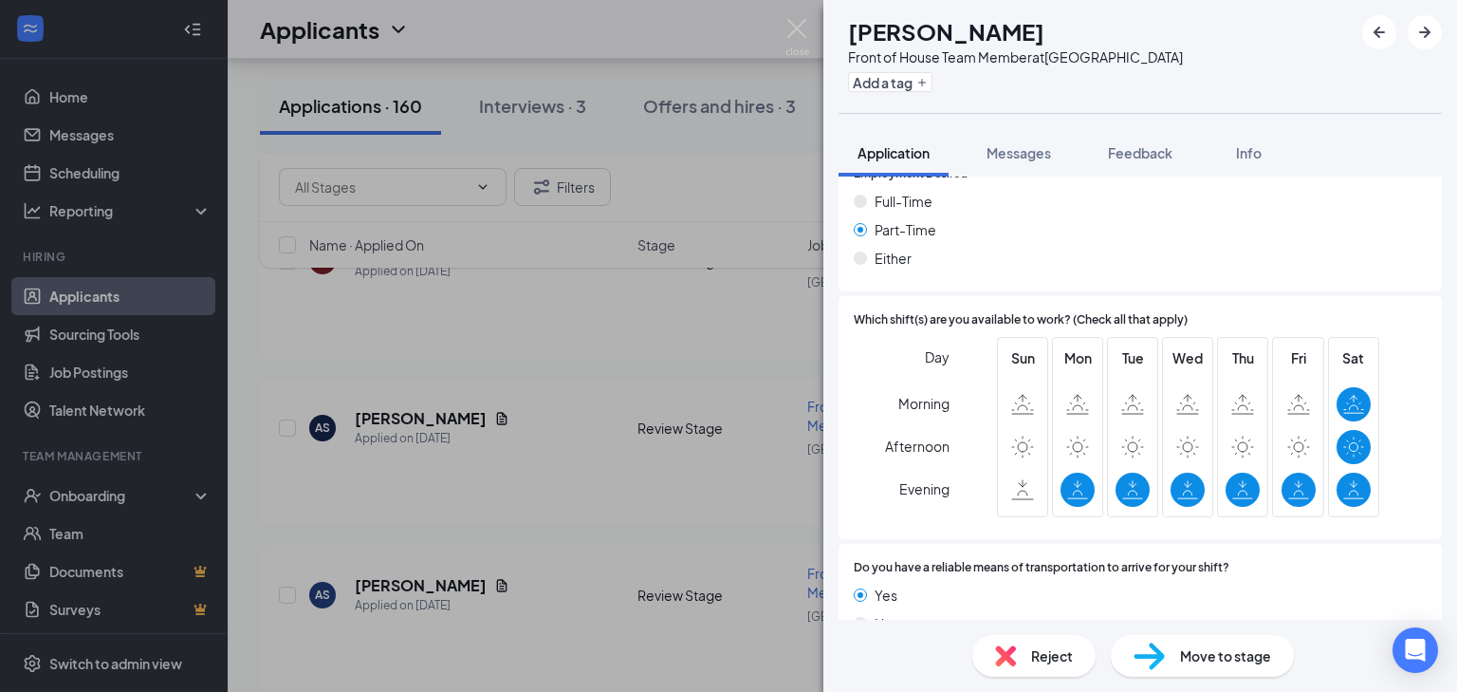
scroll to position [1100, 0]
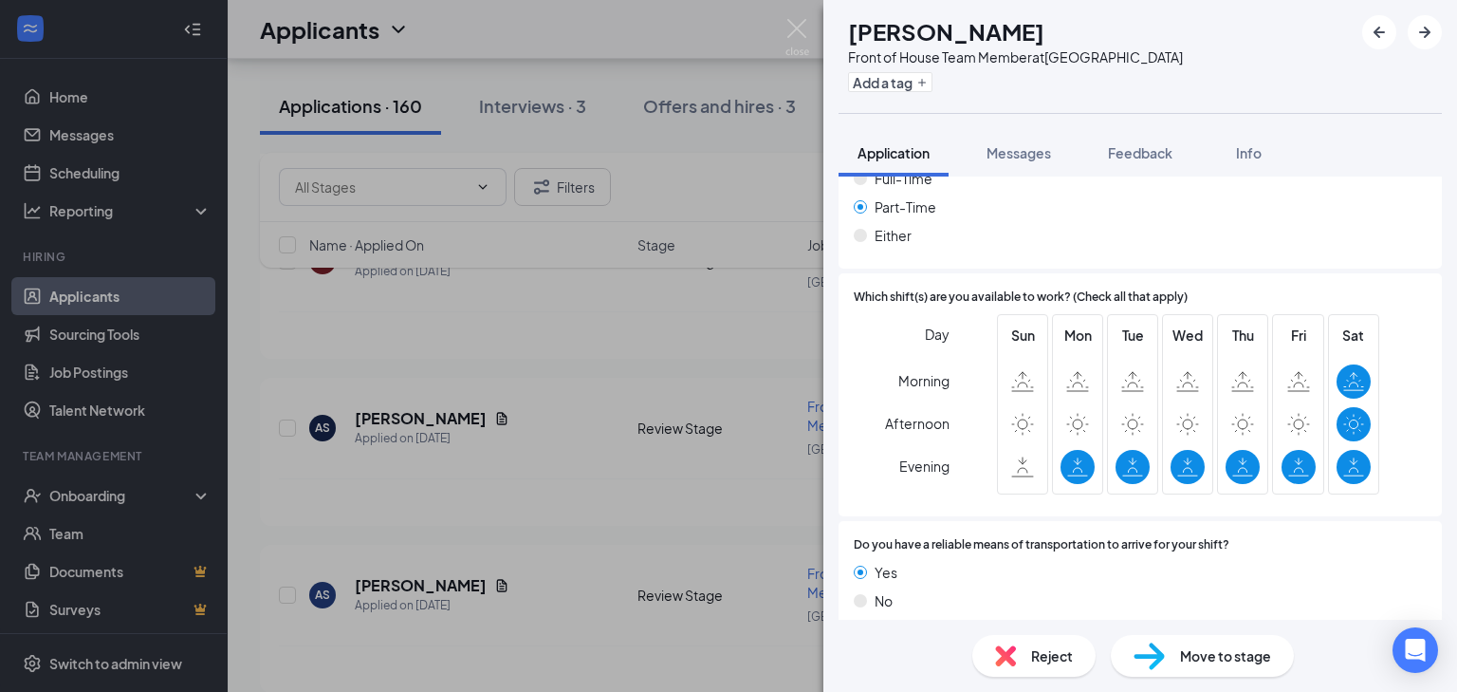
click at [515, 460] on div "AS Aden Srey Front of House Team Member at Central Park Add a tag Application M…" at bounding box center [728, 346] width 1457 height 692
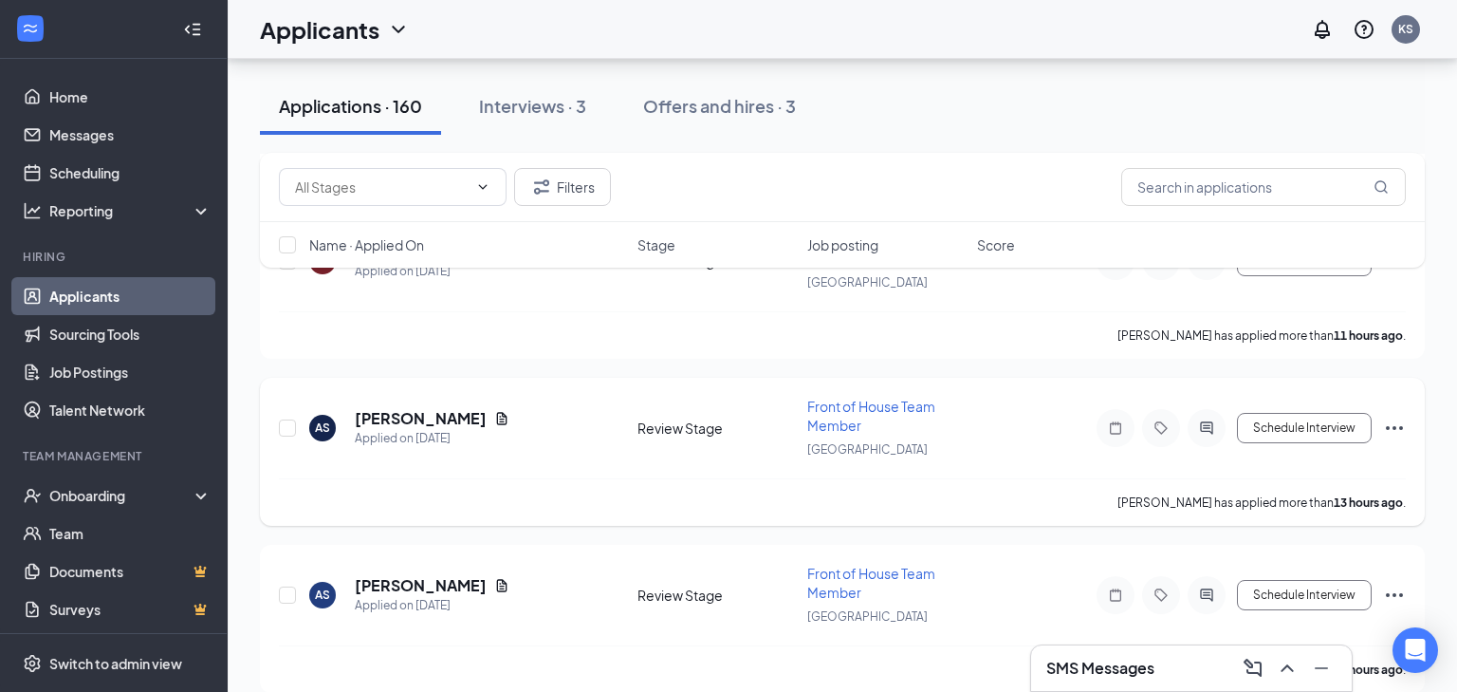
click at [497, 412] on icon "Document" at bounding box center [502, 418] width 10 height 12
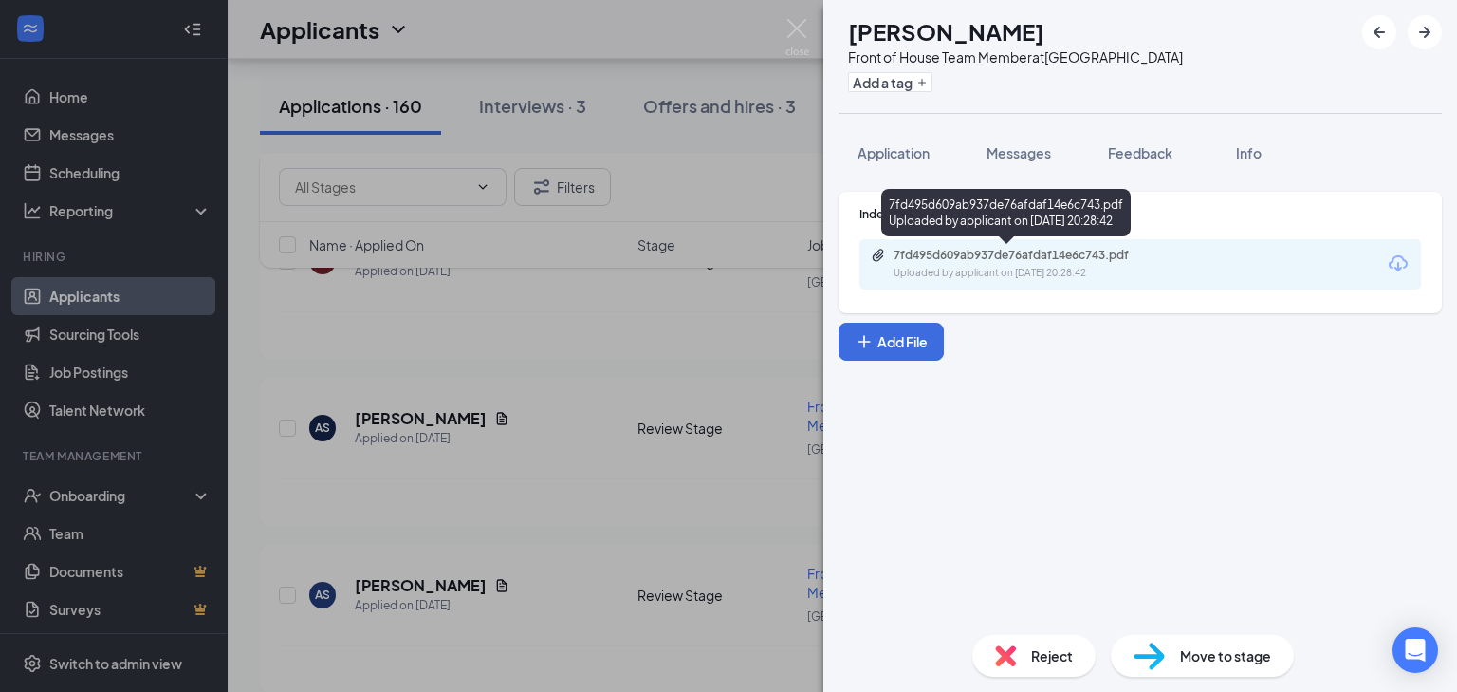
click at [1017, 261] on div "7fd495d609ab937de76afdaf14e6c743.pdf" at bounding box center [1027, 255] width 266 height 15
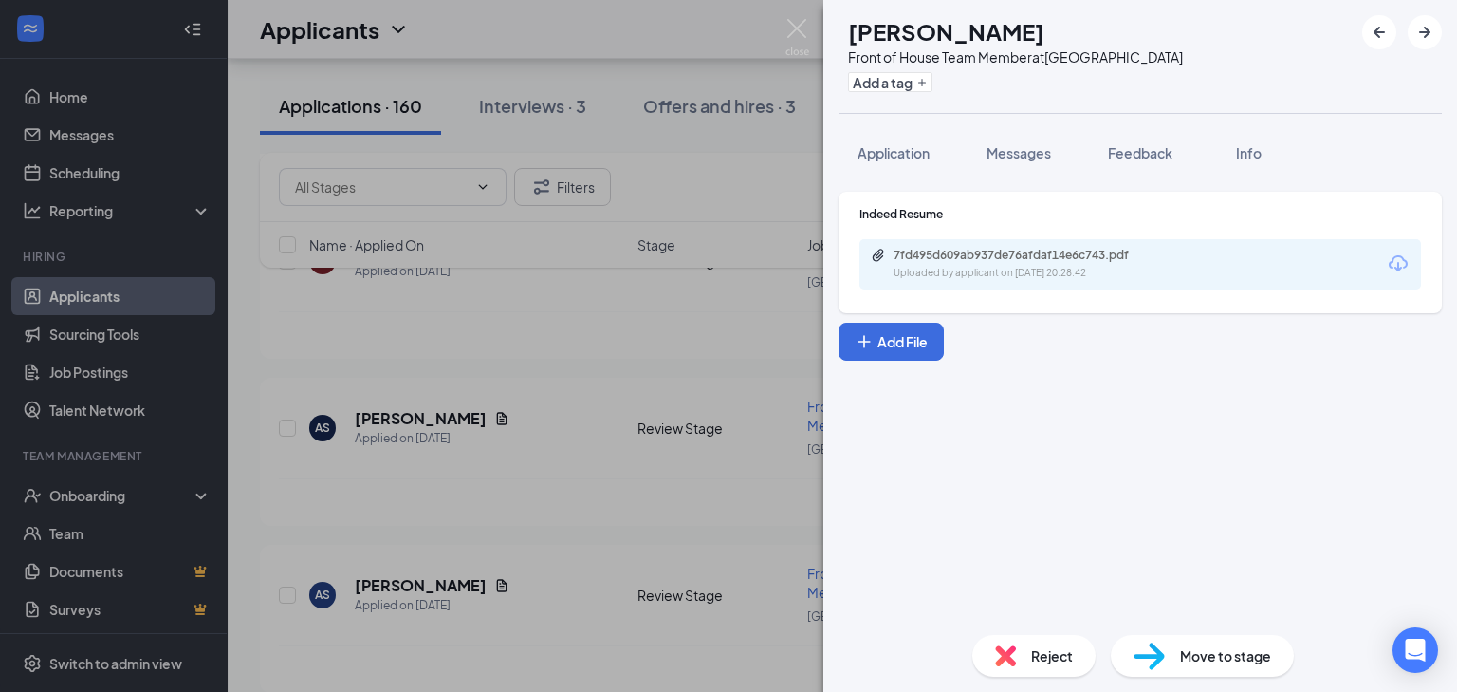
click at [561, 442] on div "AS Aden Srey Front of House Team Member at Central Park Add a tag Application M…" at bounding box center [728, 346] width 1457 height 692
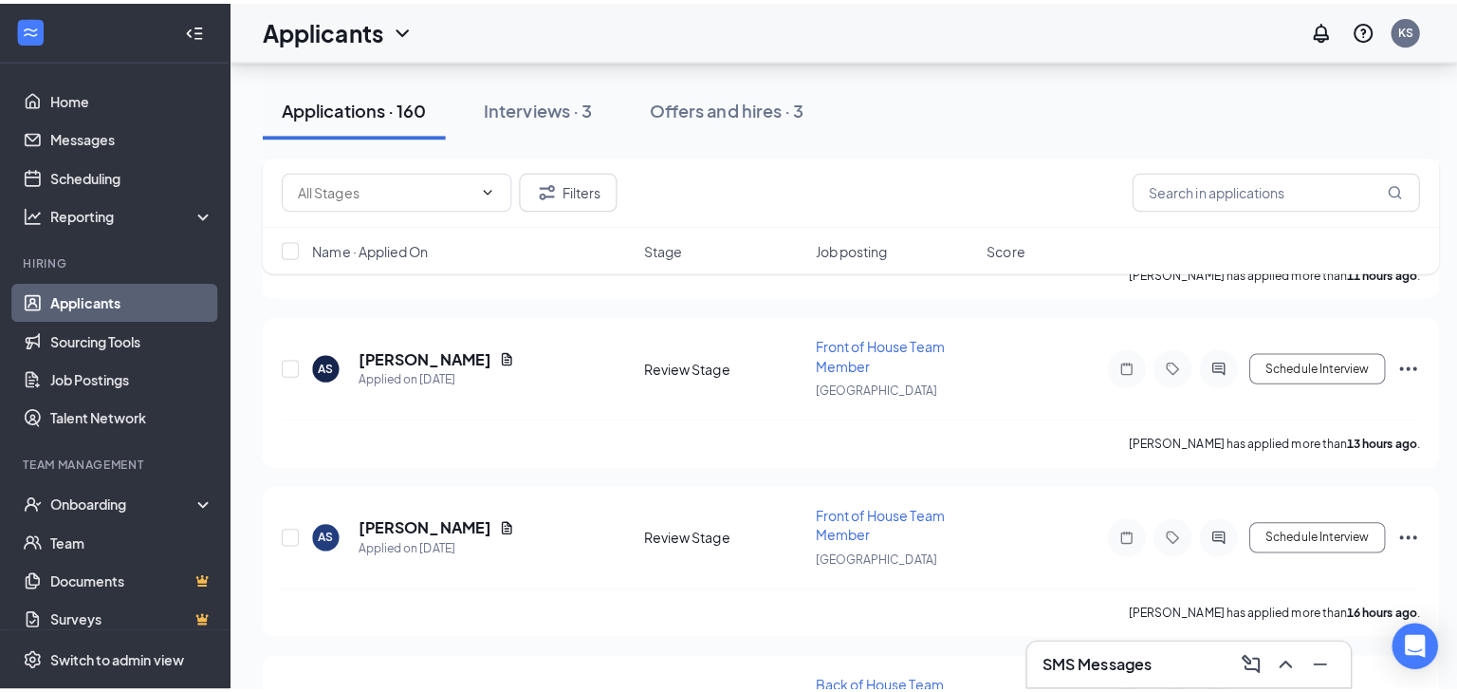
scroll to position [711, 0]
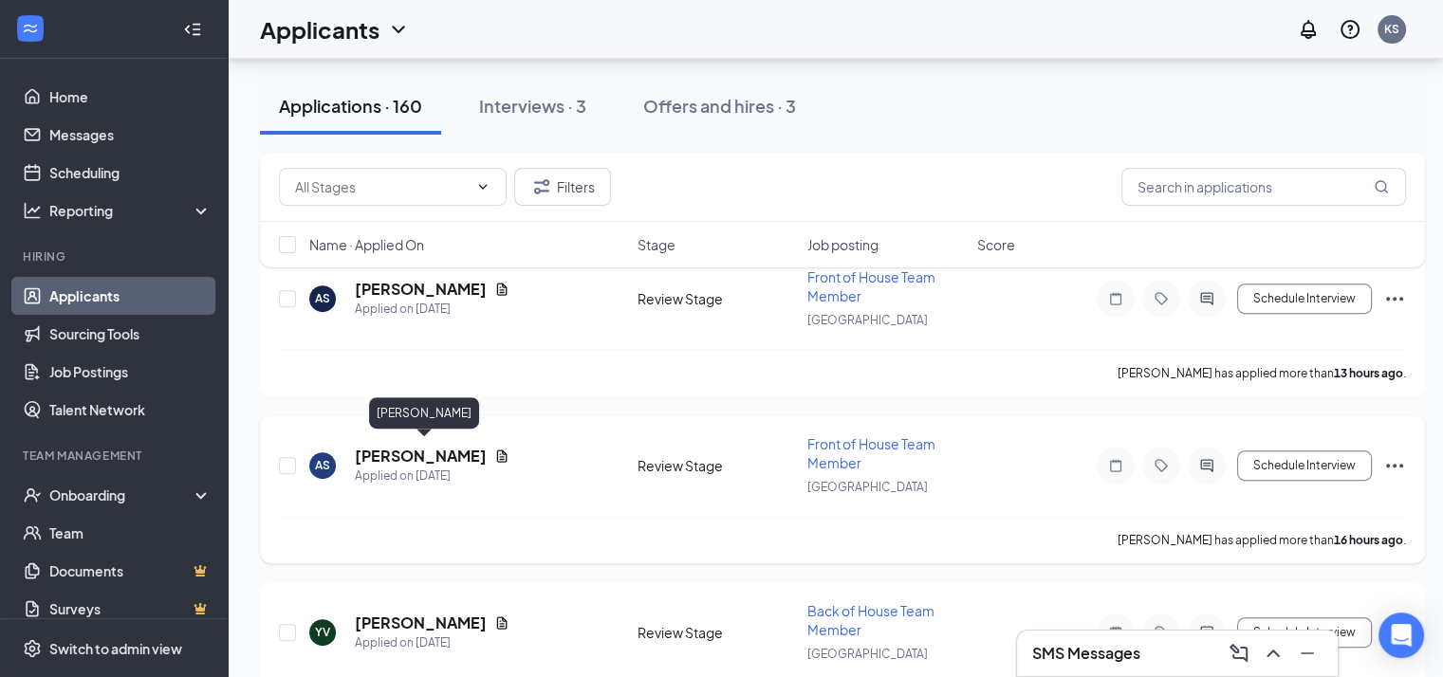
click at [458, 450] on h5 "Annabella Sempronio" at bounding box center [421, 456] width 132 height 21
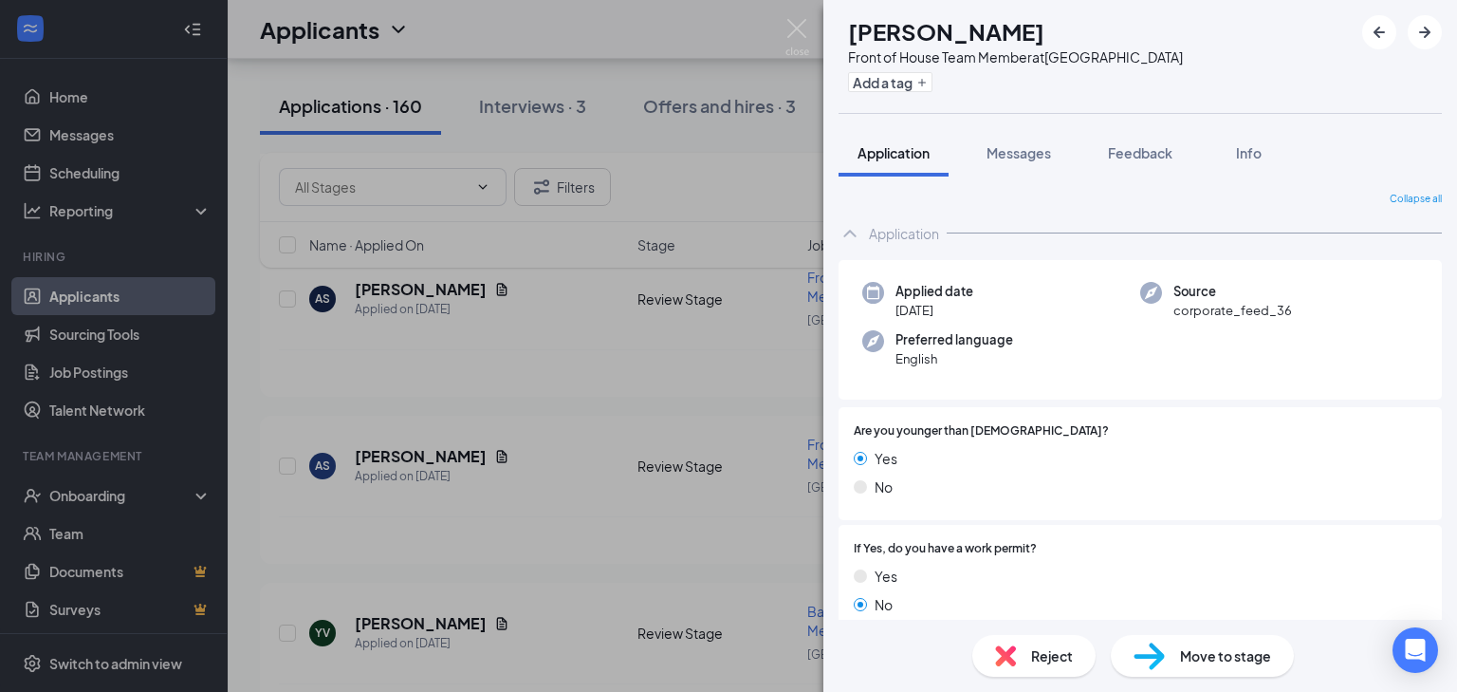
click at [565, 449] on div "AS Annabella Sempronio Front of House Team Member at Central Park Add a tag App…" at bounding box center [728, 346] width 1457 height 692
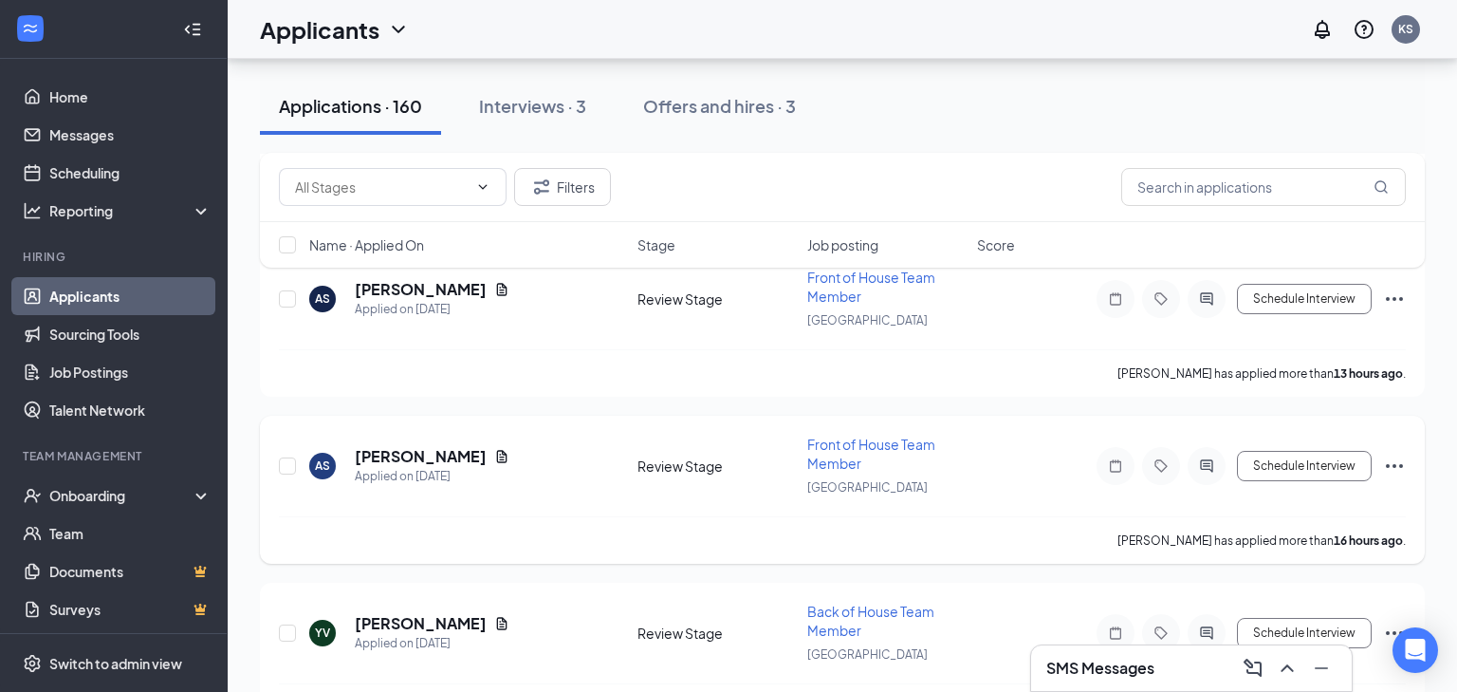
click at [508, 450] on icon "Document" at bounding box center [502, 456] width 10 height 12
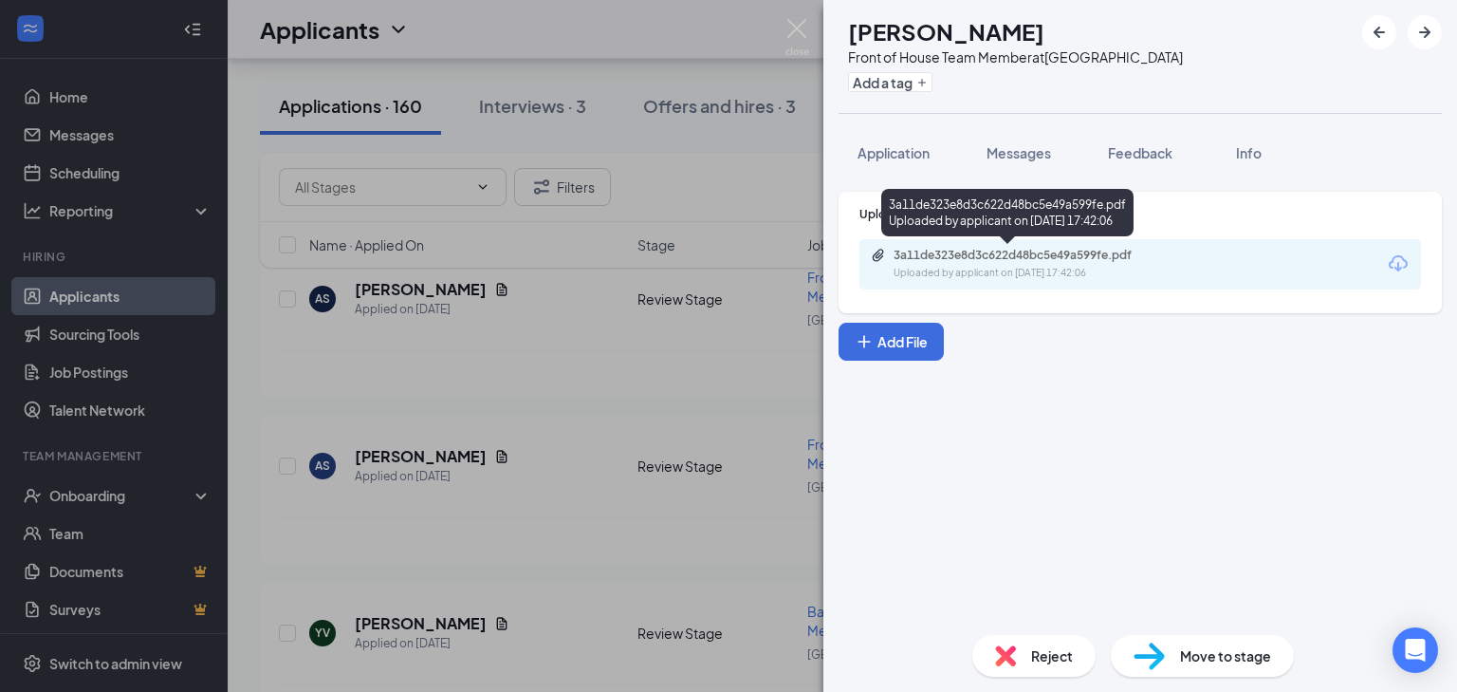
click at [1128, 261] on div "3a11de323e8d3c622d48bc5e49a599fe.pdf" at bounding box center [1027, 255] width 266 height 15
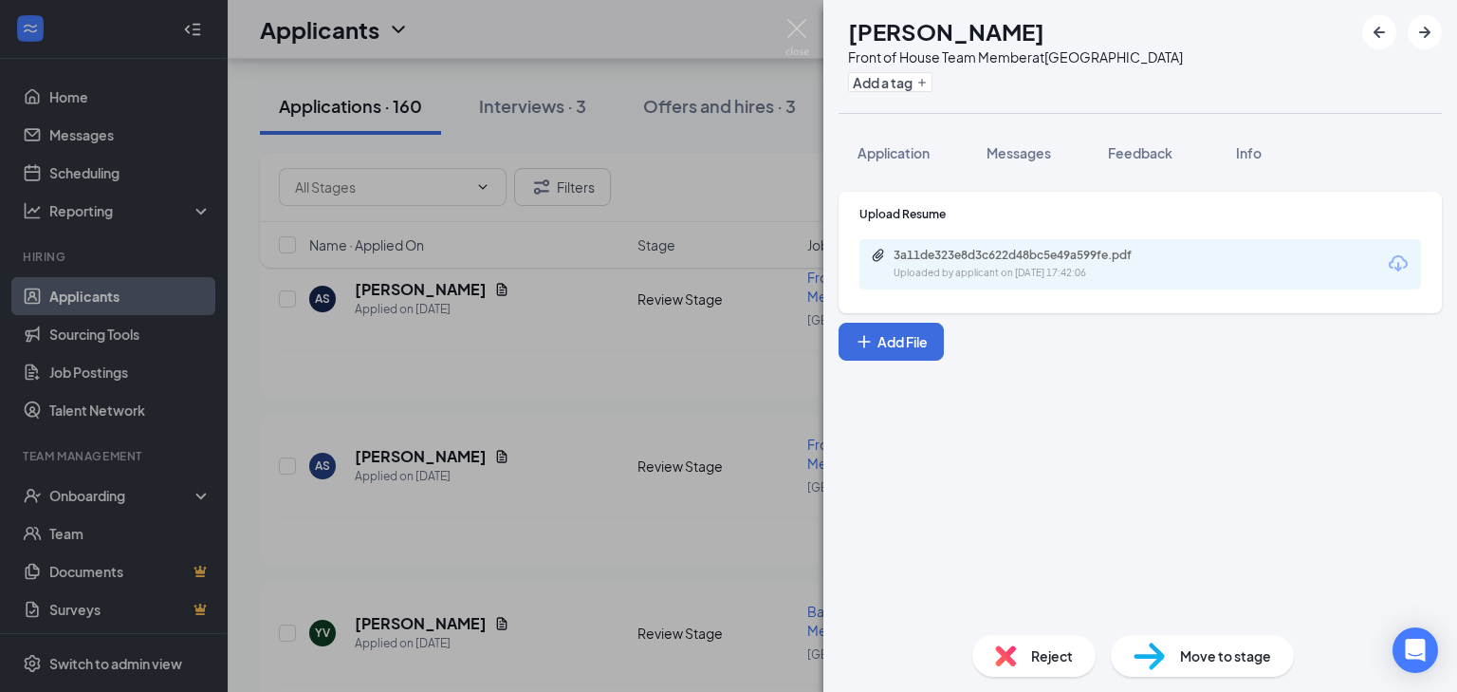
click at [574, 491] on div "AS Annabella Sempronio Front of House Team Member at Central Park Add a tag App…" at bounding box center [728, 346] width 1457 height 692
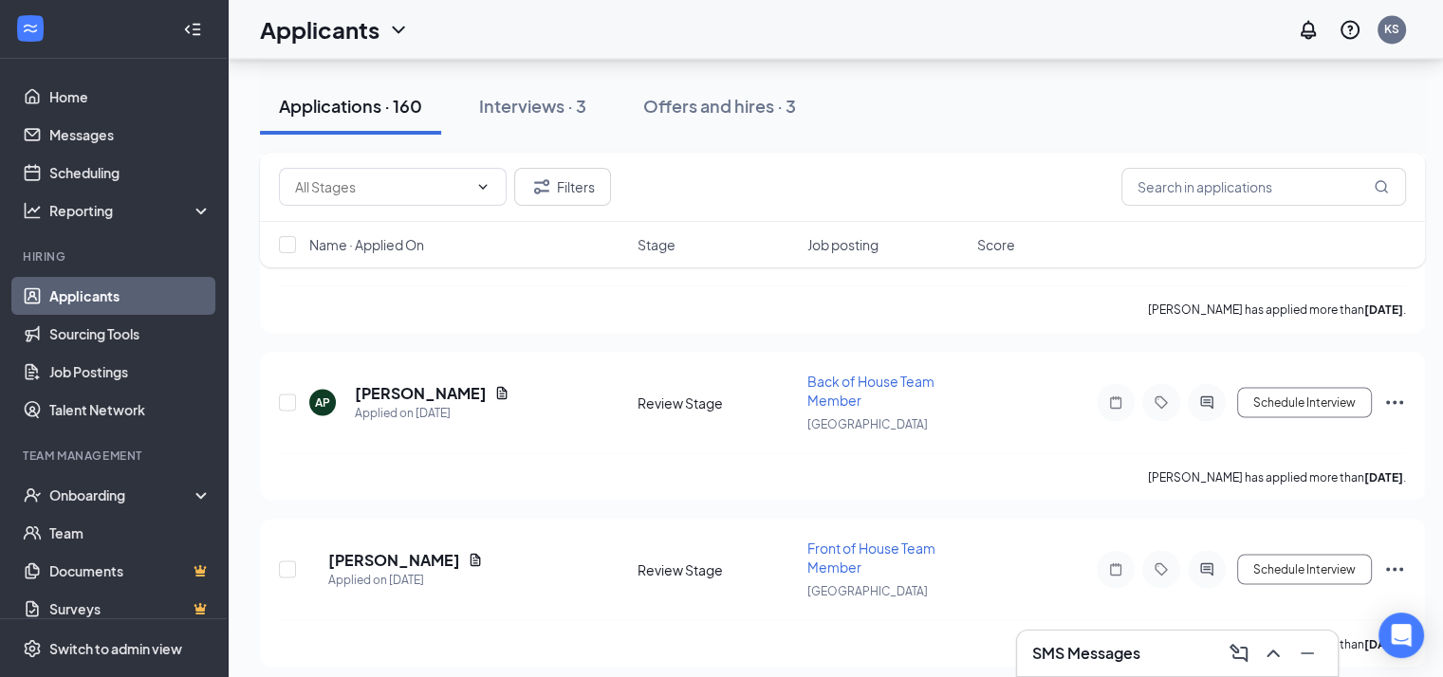
scroll to position [3283, 0]
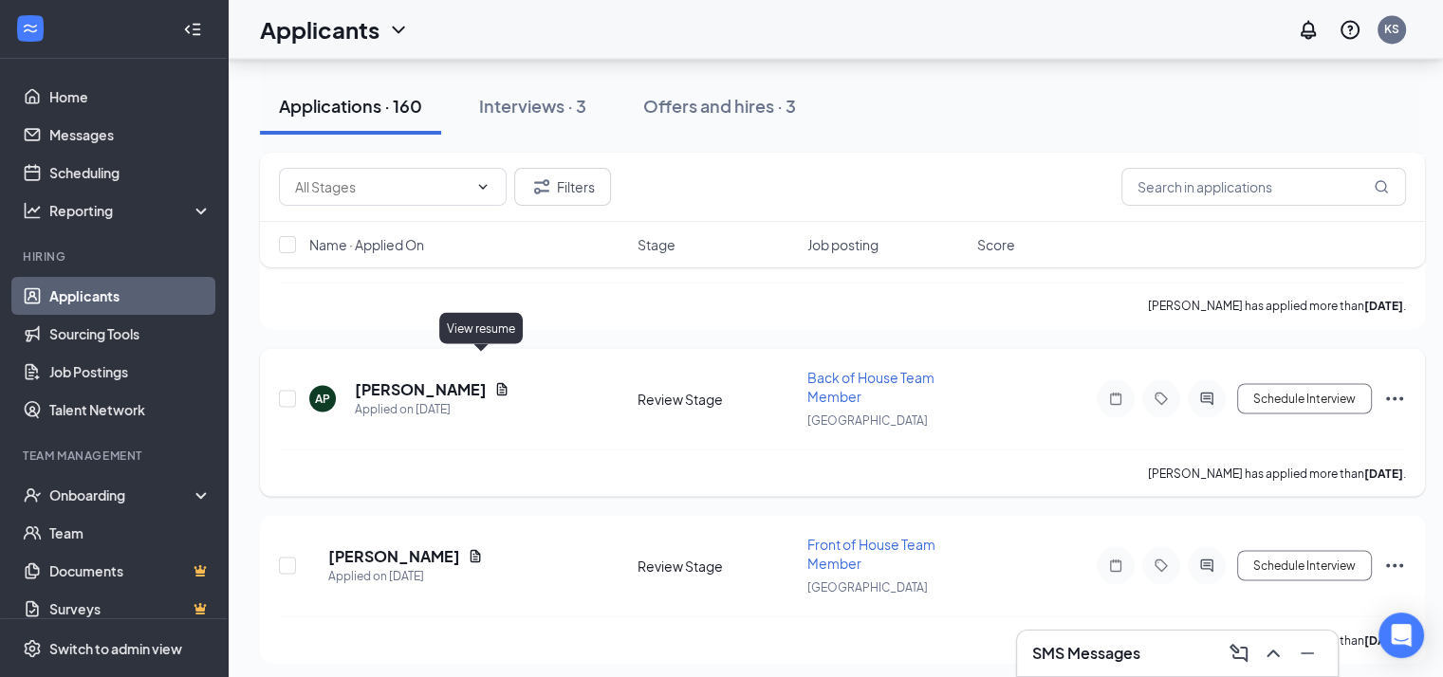
click at [494, 381] on icon "Document" at bounding box center [501, 388] width 15 height 15
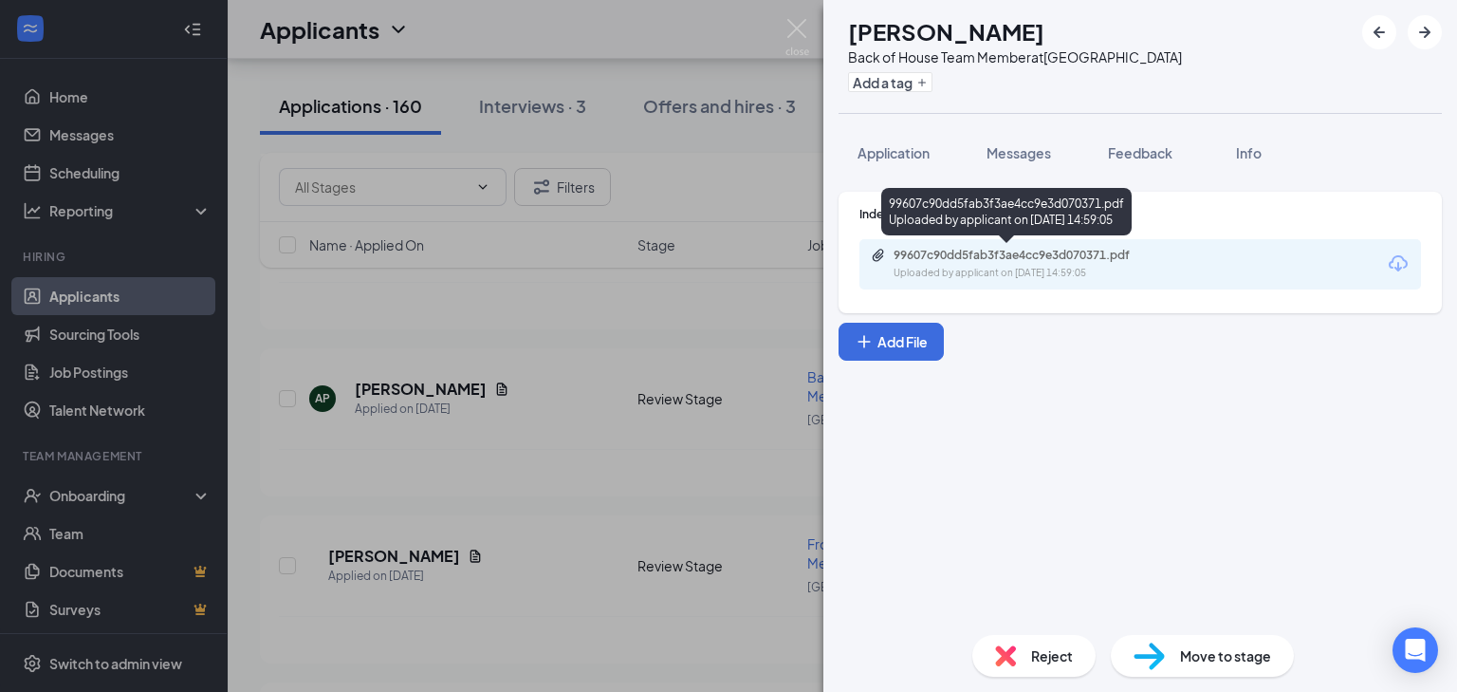
click at [1001, 248] on div "99607c90dd5fab3f3ae4cc9e3d070371.pdf" at bounding box center [1027, 255] width 266 height 15
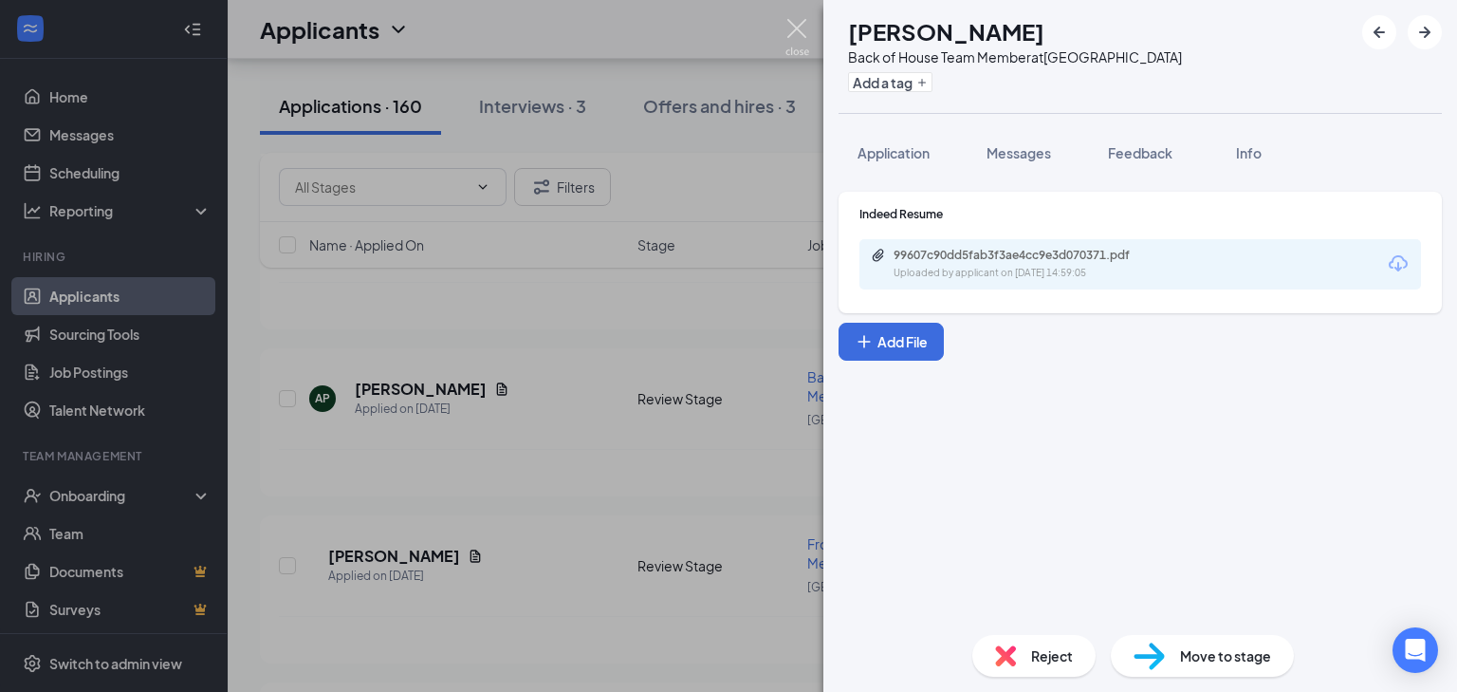
click at [793, 20] on img at bounding box center [798, 37] width 24 height 37
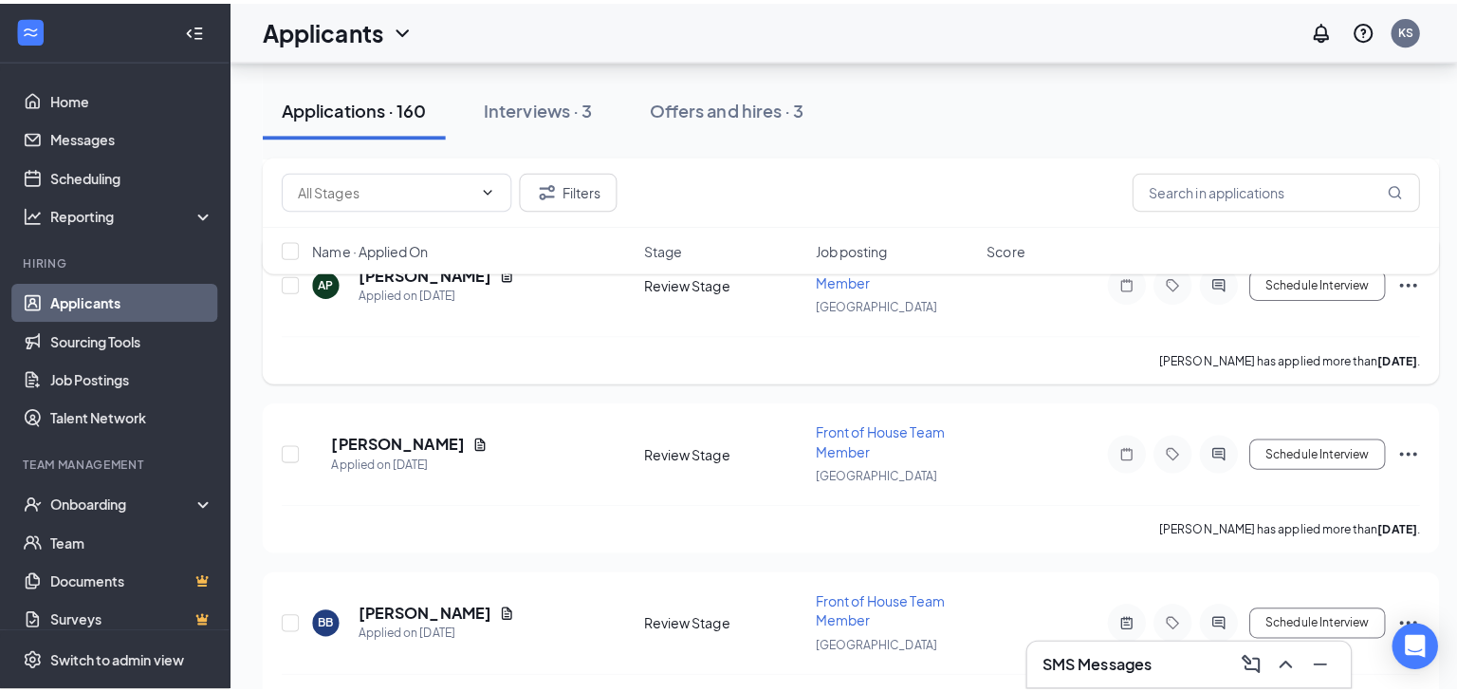
scroll to position [3403, 0]
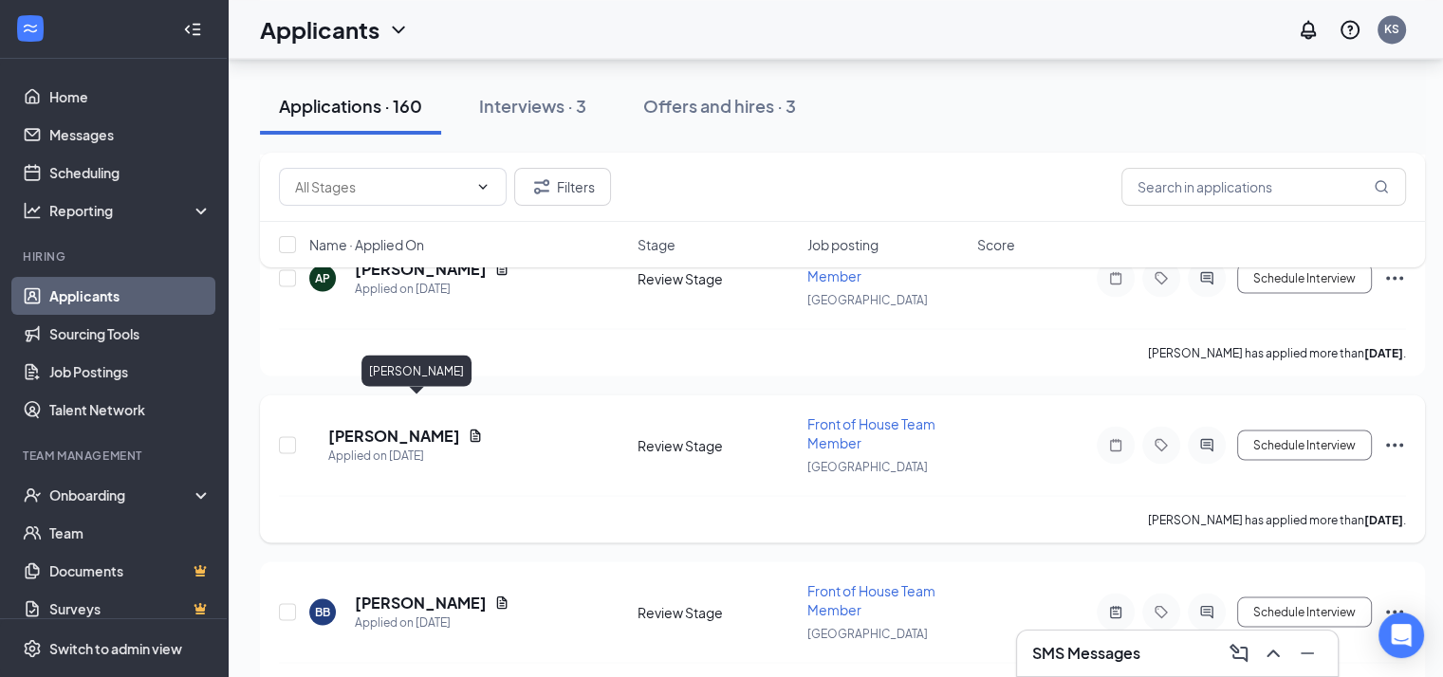
click at [450, 425] on h5 "Travis Howard" at bounding box center [394, 435] width 132 height 21
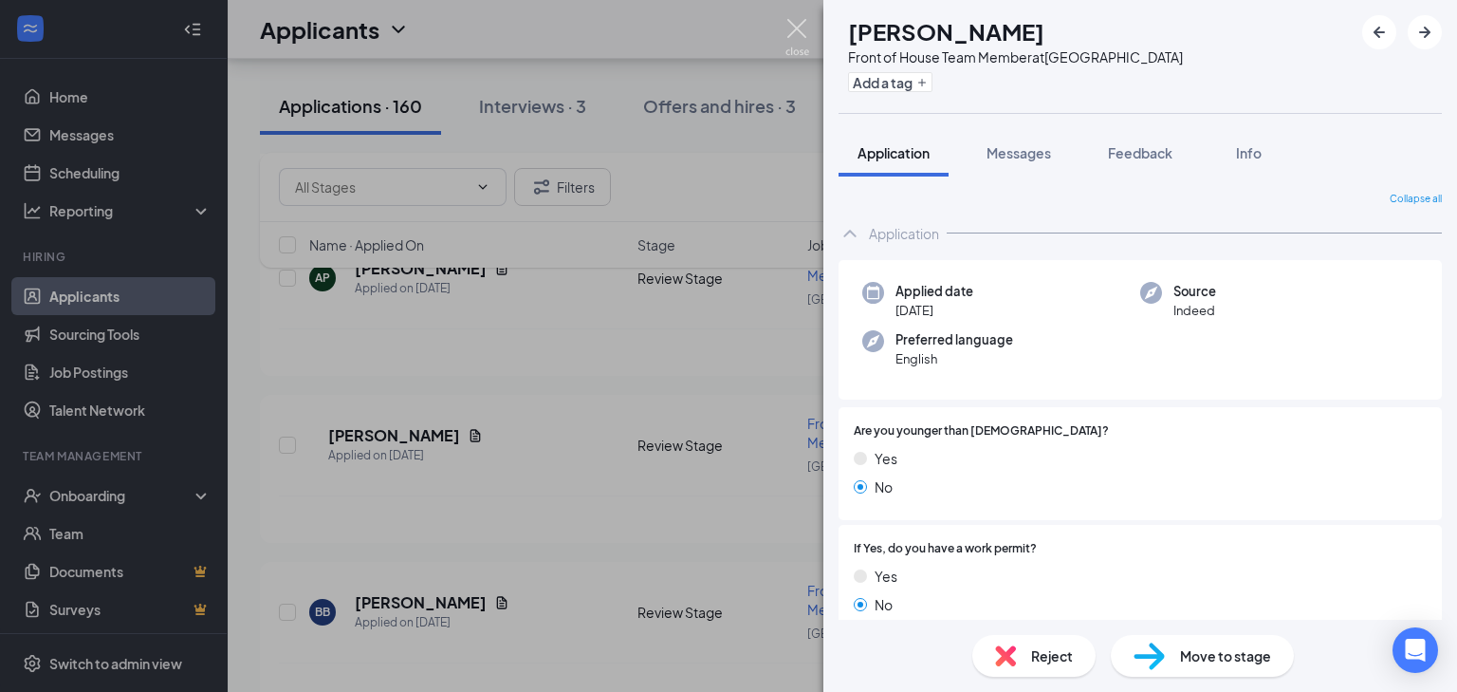
click at [796, 23] on img at bounding box center [798, 37] width 24 height 37
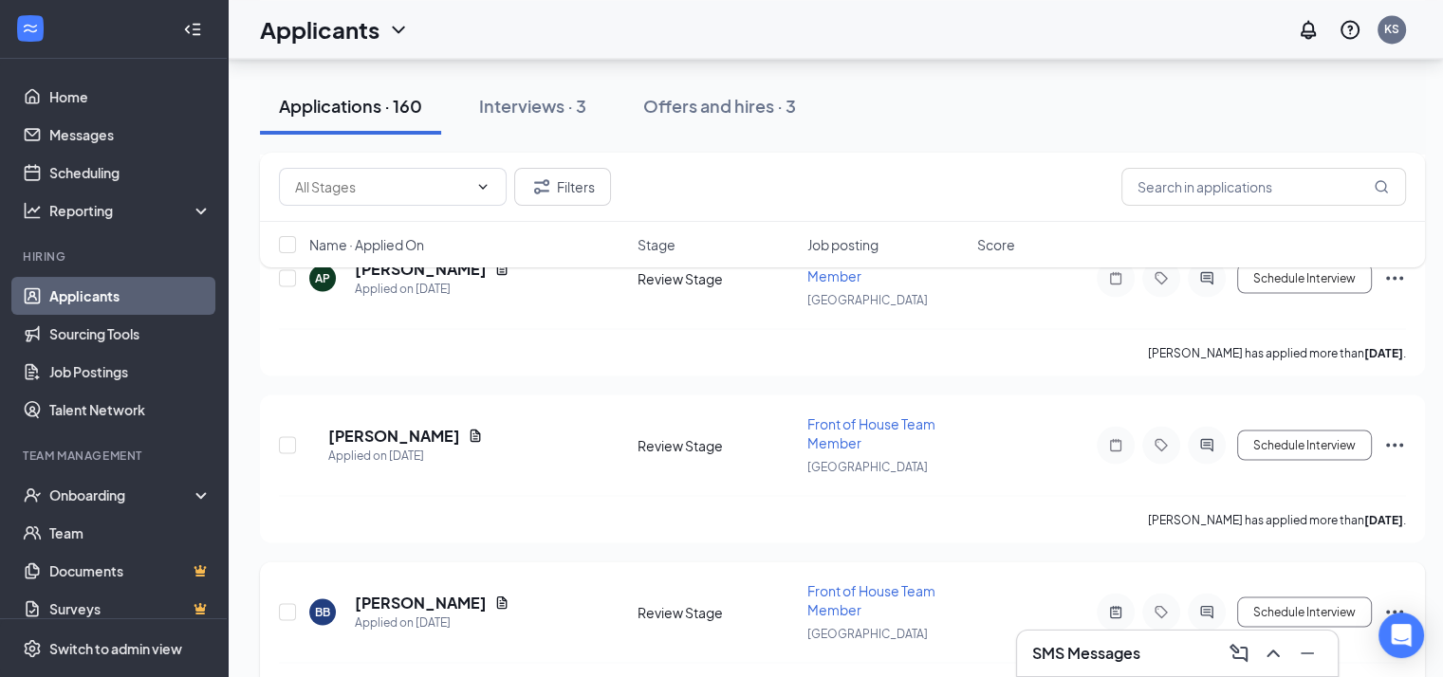
click at [497, 596] on icon "Document" at bounding box center [502, 602] width 10 height 12
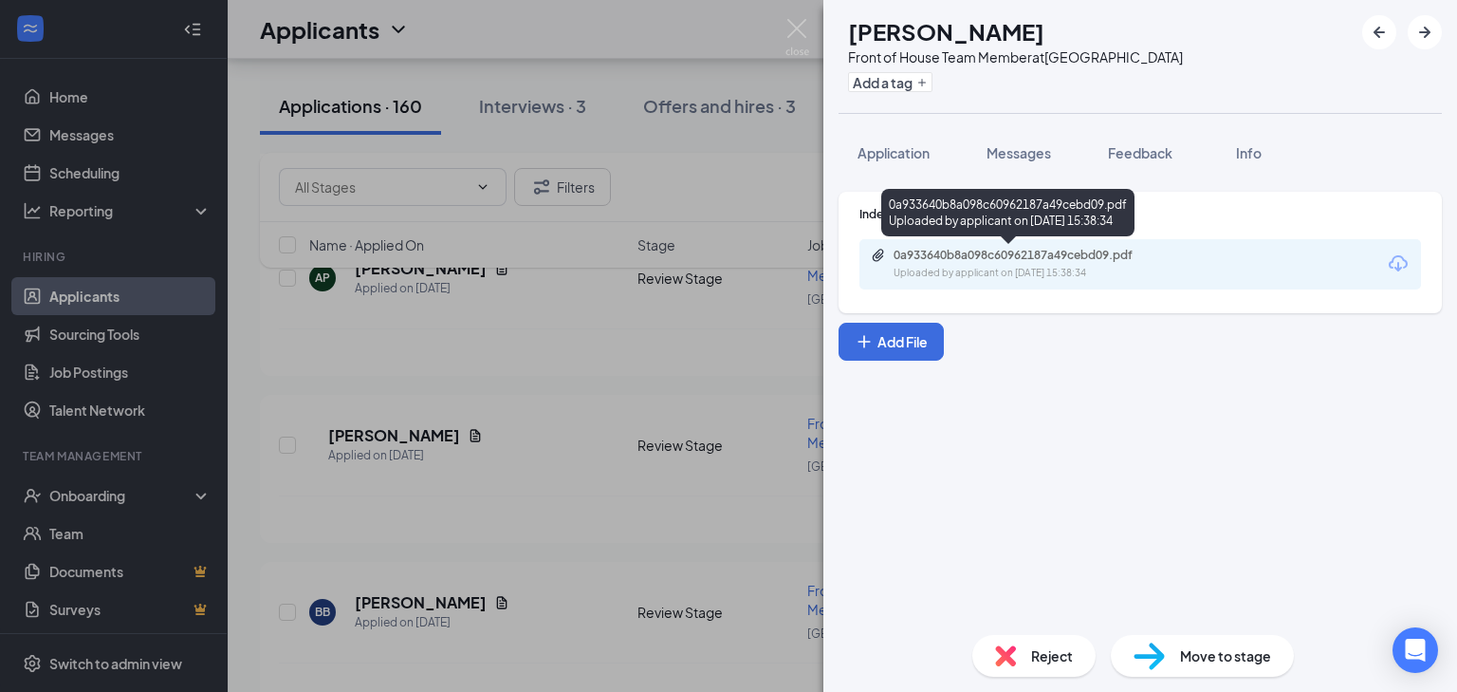
click at [1125, 262] on div "0a933640b8a098c60962187a49cebd09.pdf" at bounding box center [1027, 255] width 266 height 15
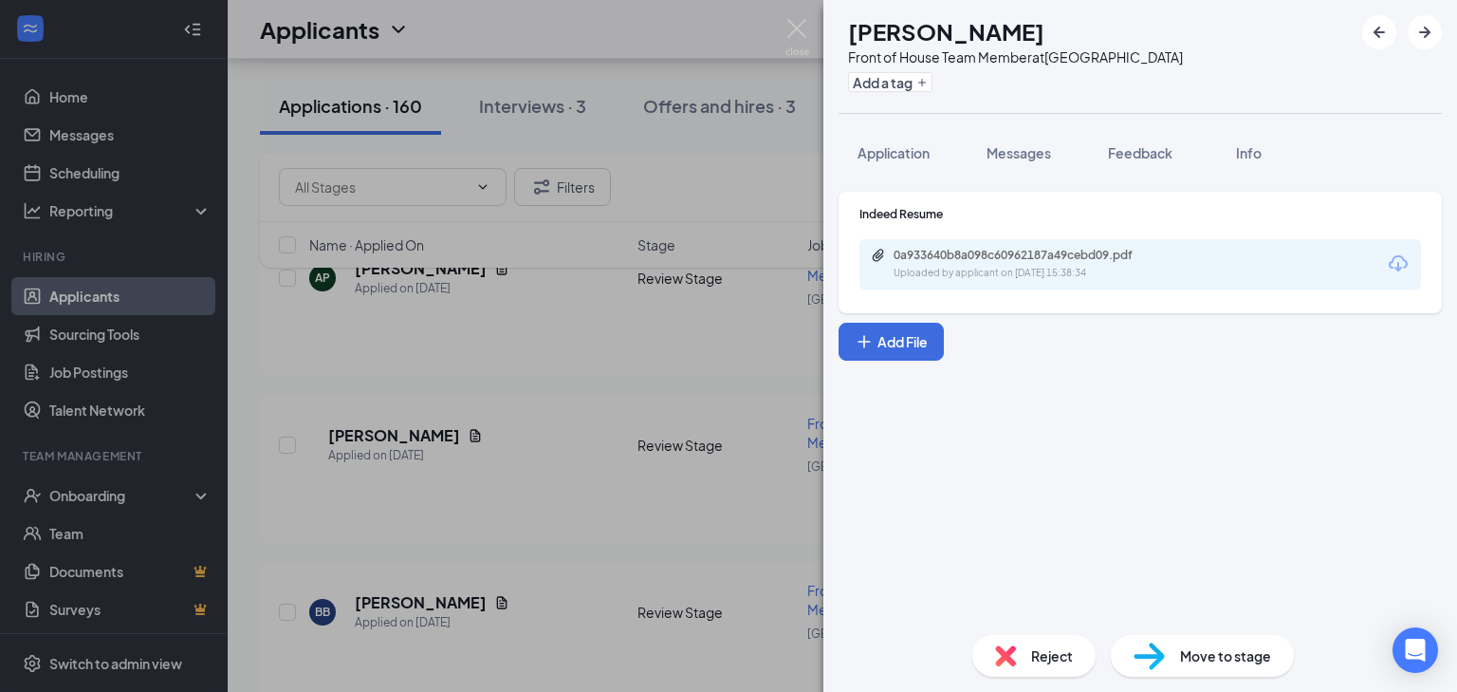
click at [654, 371] on div "BB Brycen Brooks Front of House Team Member at Central Park Add a tag Applicati…" at bounding box center [728, 346] width 1457 height 692
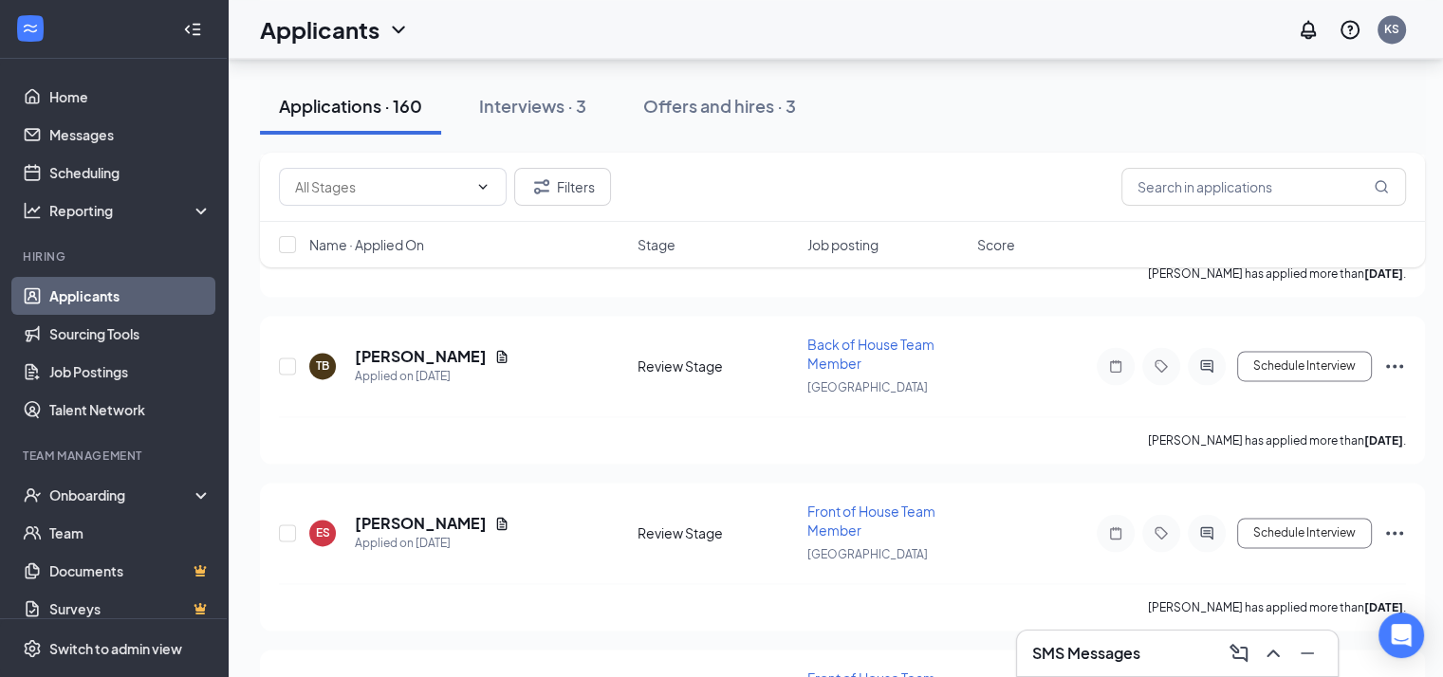
scroll to position [2396, 0]
